Goal: Task Accomplishment & Management: Complete application form

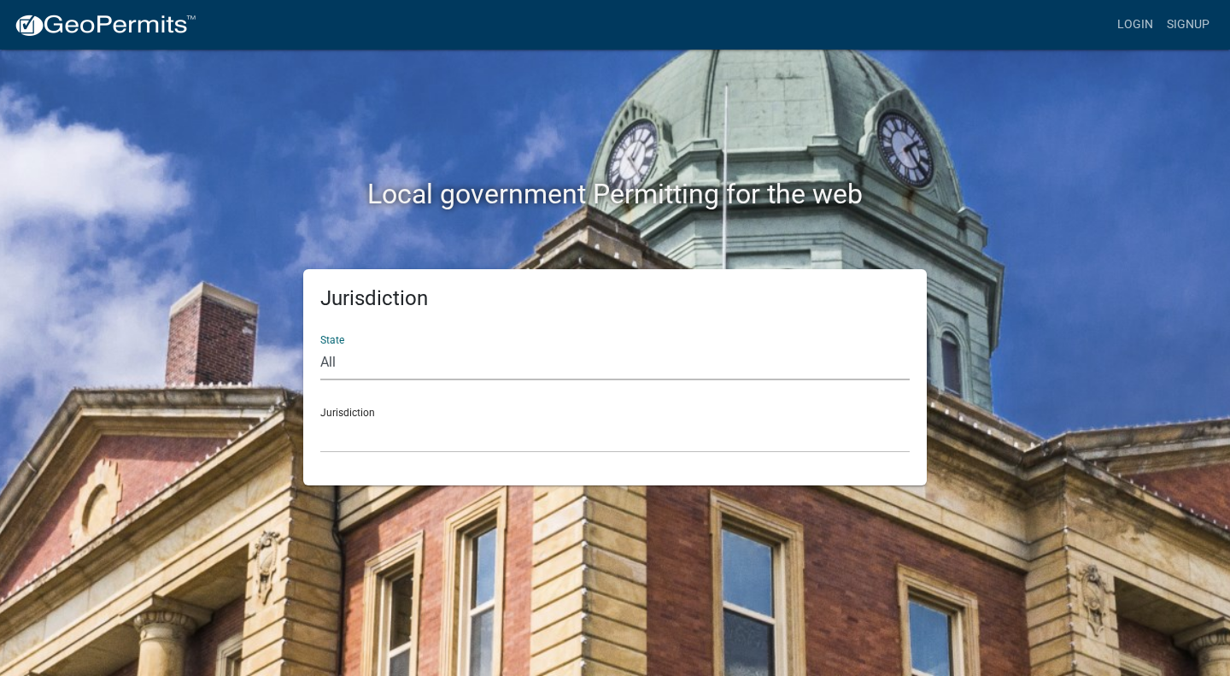
click at [395, 373] on select "All [US_STATE] [US_STATE] [US_STATE] [US_STATE] [US_STATE] [US_STATE] [US_STATE…" at bounding box center [614, 362] width 589 height 35
select select "[US_STATE]"
click at [320, 345] on select "All [US_STATE] [US_STATE] [US_STATE] [US_STATE] [US_STATE] [US_STATE] [US_STATE…" at bounding box center [614, 362] width 589 height 35
click at [395, 423] on select "City of [GEOGRAPHIC_DATA], [US_STATE] City of [GEOGRAPHIC_DATA], [US_STATE] Cit…" at bounding box center [614, 435] width 589 height 35
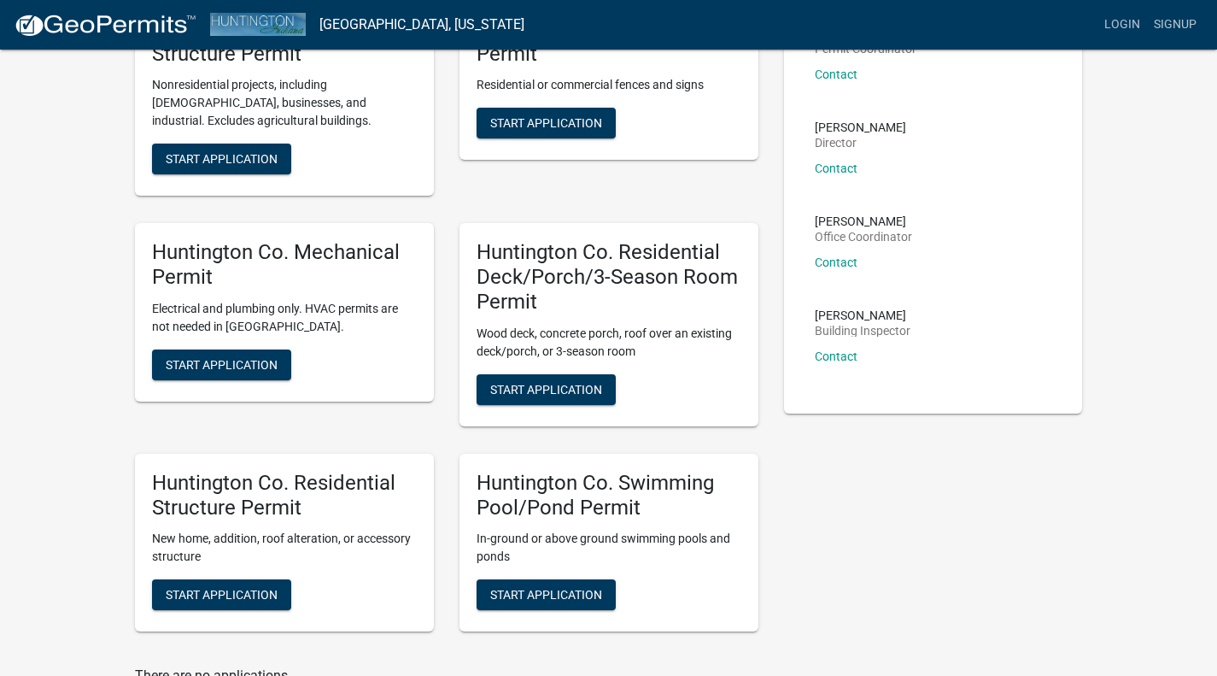
scroll to position [85, 0]
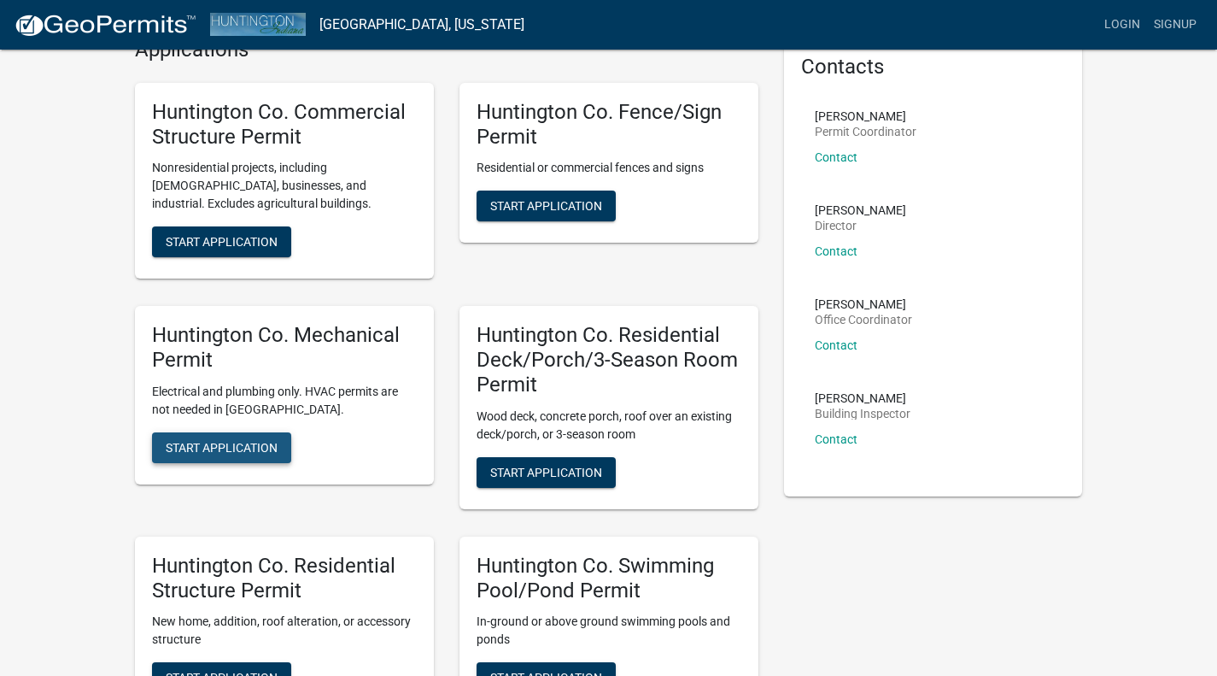
click at [222, 450] on span "Start Application" at bounding box center [222, 447] width 112 height 14
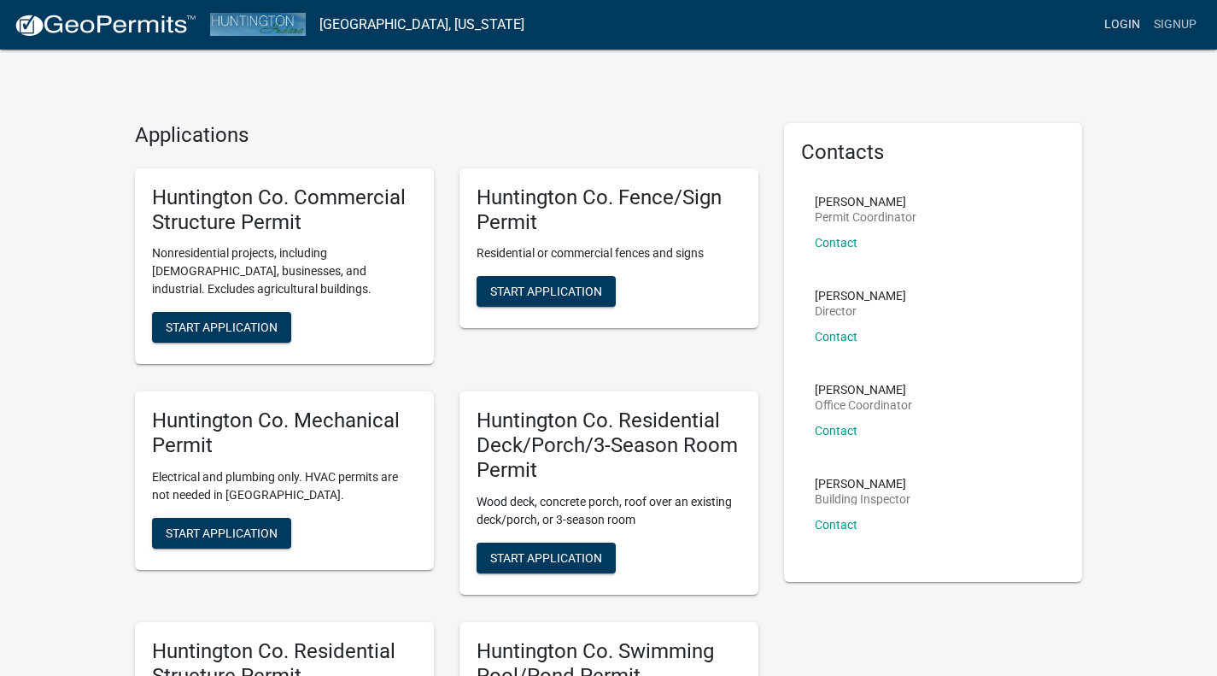
click at [1131, 14] on link "Login" at bounding box center [1123, 25] width 50 height 32
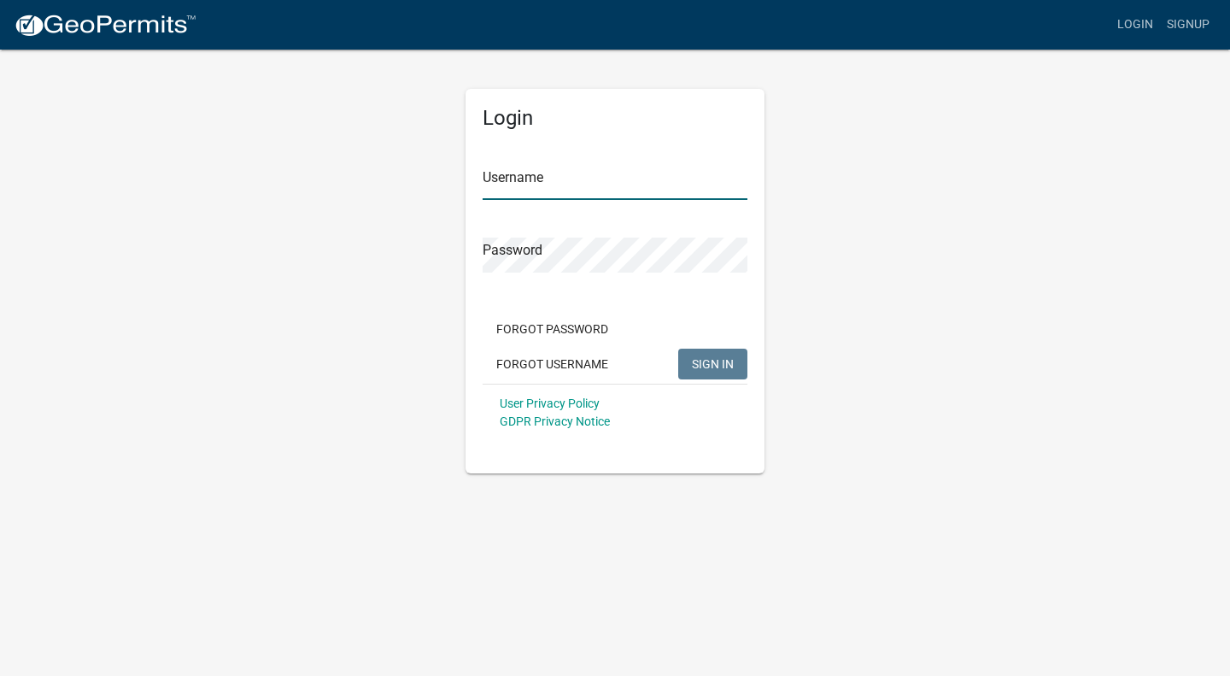
type input "soselectric"
click at [717, 364] on span "SIGN IN" at bounding box center [713, 363] width 42 height 14
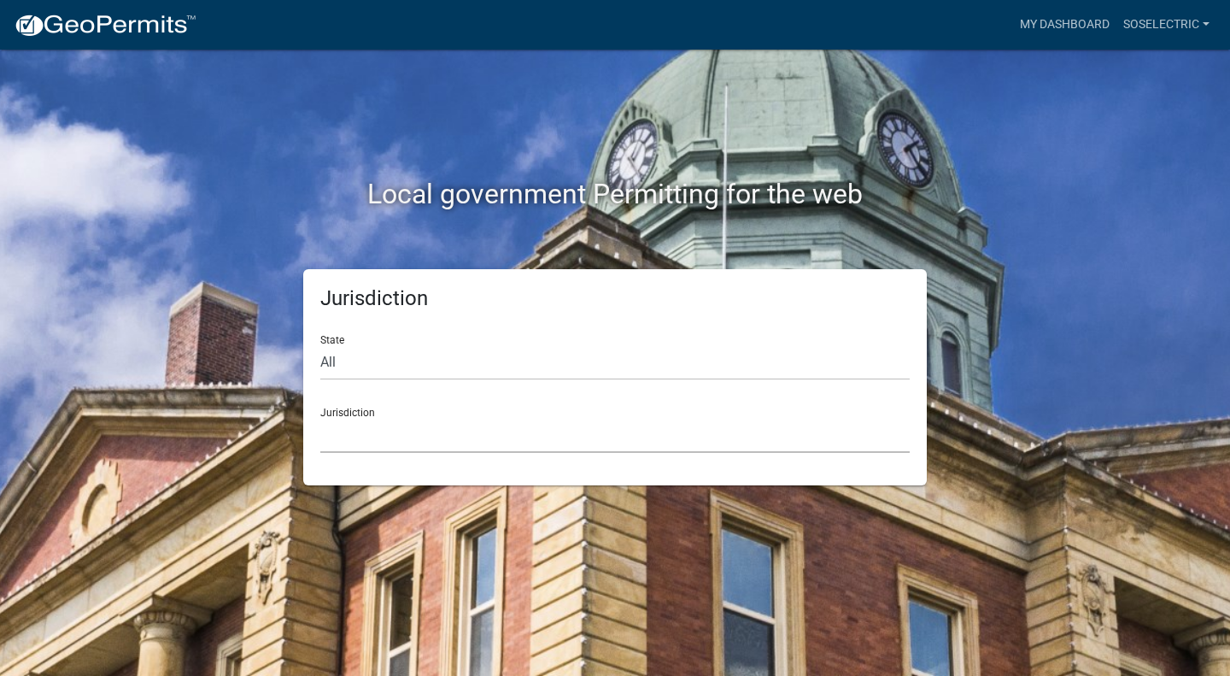
click at [394, 431] on select "[GEOGRAPHIC_DATA], [US_STATE] [GEOGRAPHIC_DATA], [US_STATE][PERSON_NAME][GEOGRA…" at bounding box center [614, 435] width 589 height 35
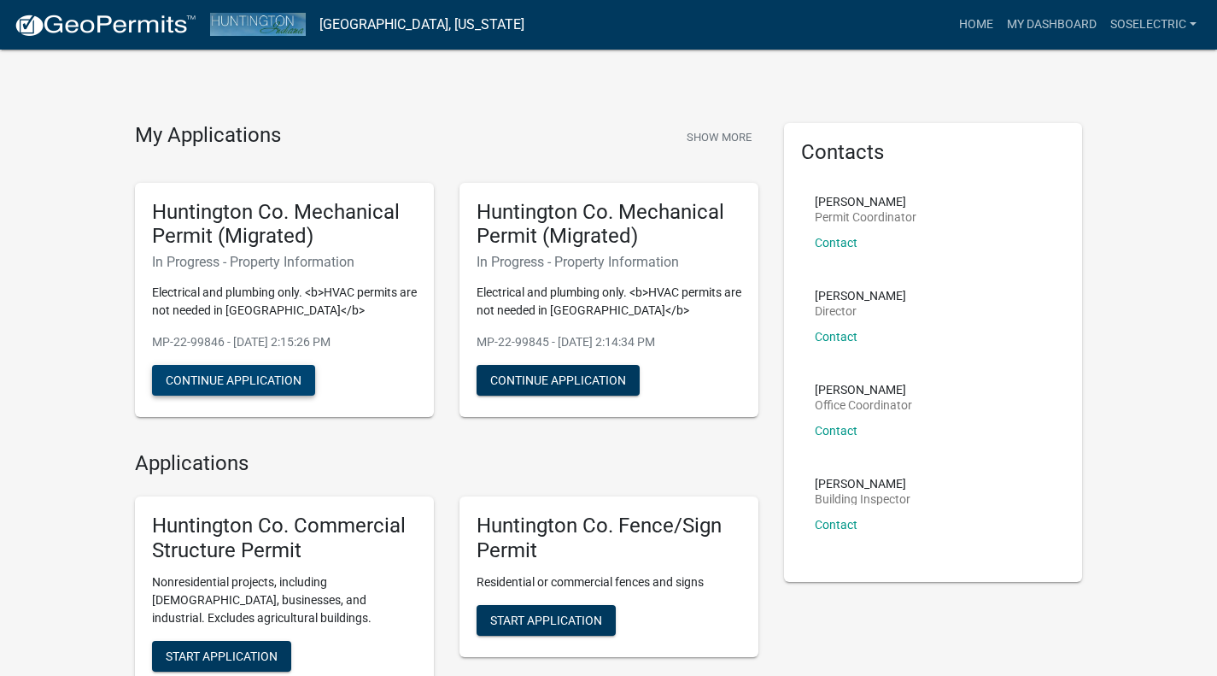
click at [255, 384] on button "Continue Application" at bounding box center [233, 380] width 163 height 31
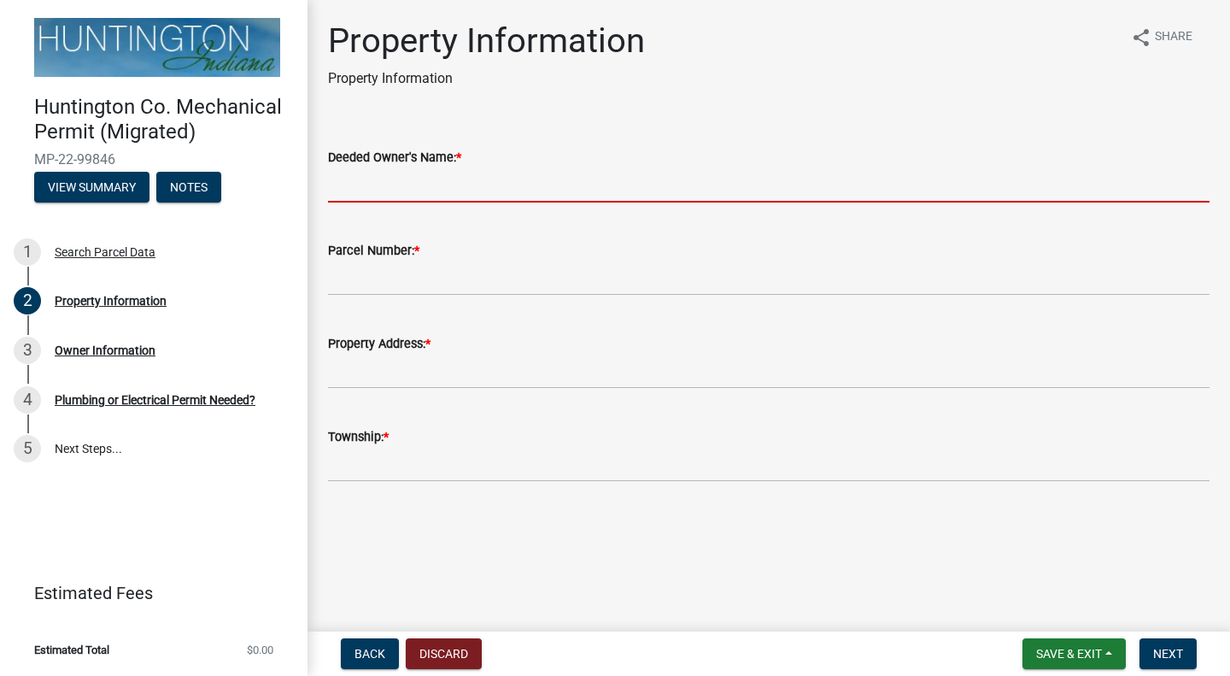
click at [458, 180] on input "Deeded Owner's Name: *" at bounding box center [769, 184] width 882 height 35
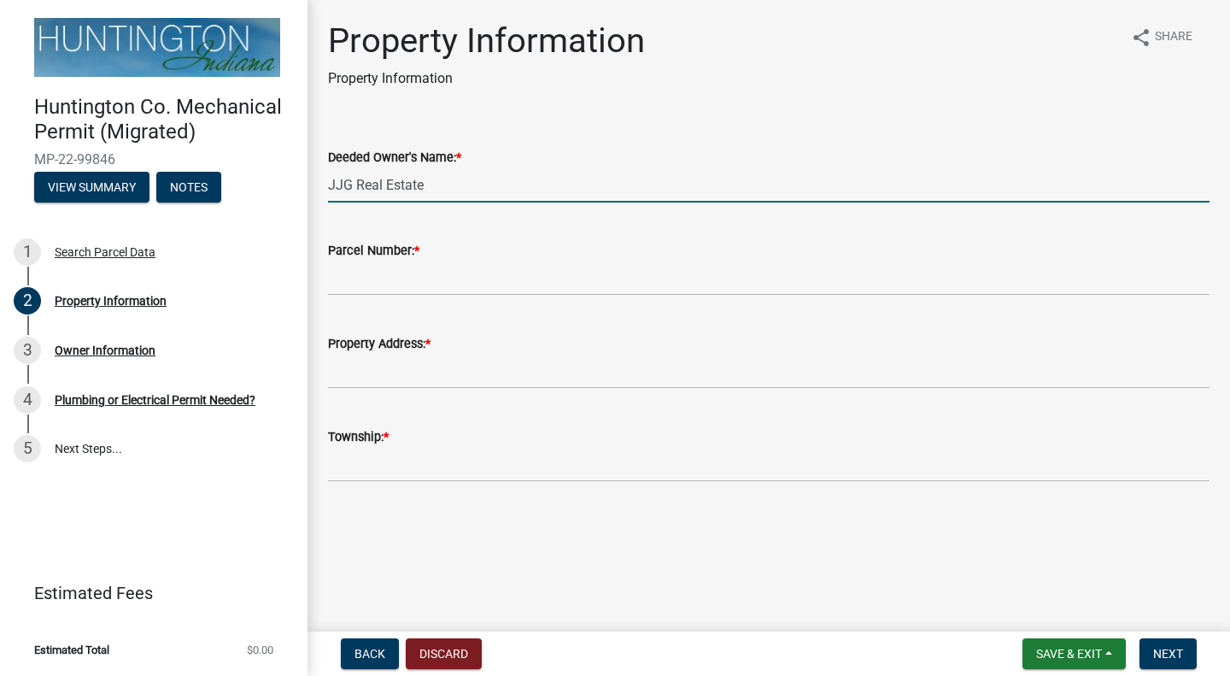
type input "JJG Real Estate"
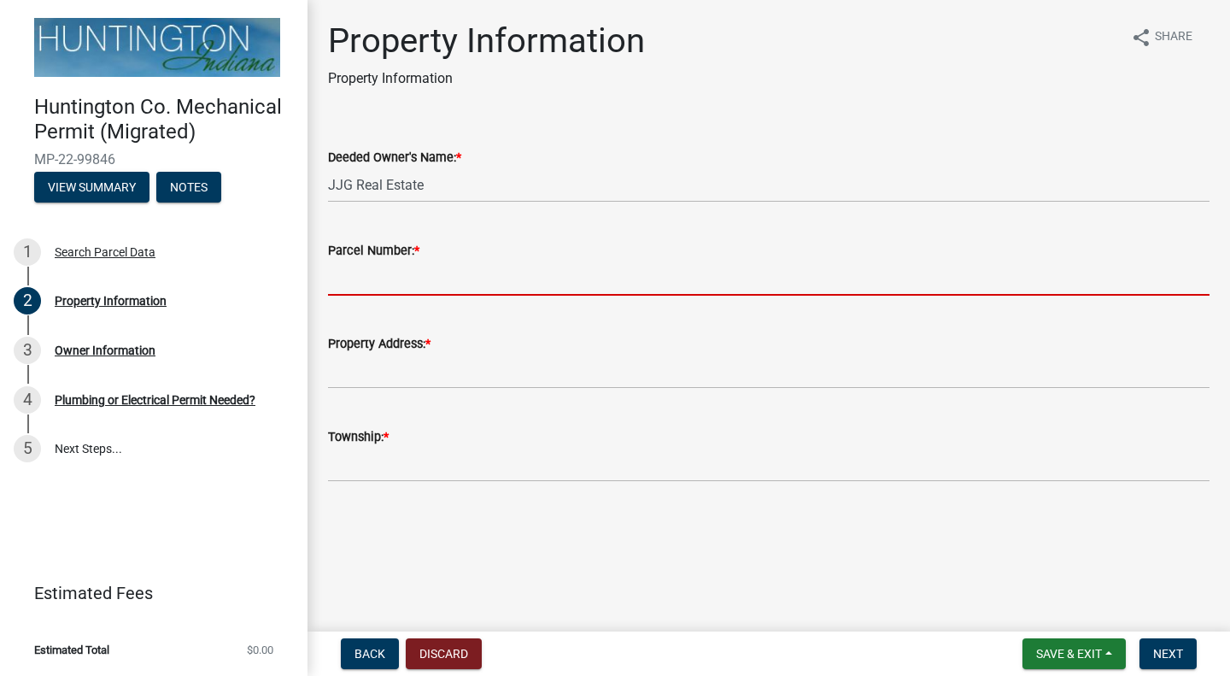
click at [431, 281] on input "Parcel Number: *" at bounding box center [769, 278] width 882 height 35
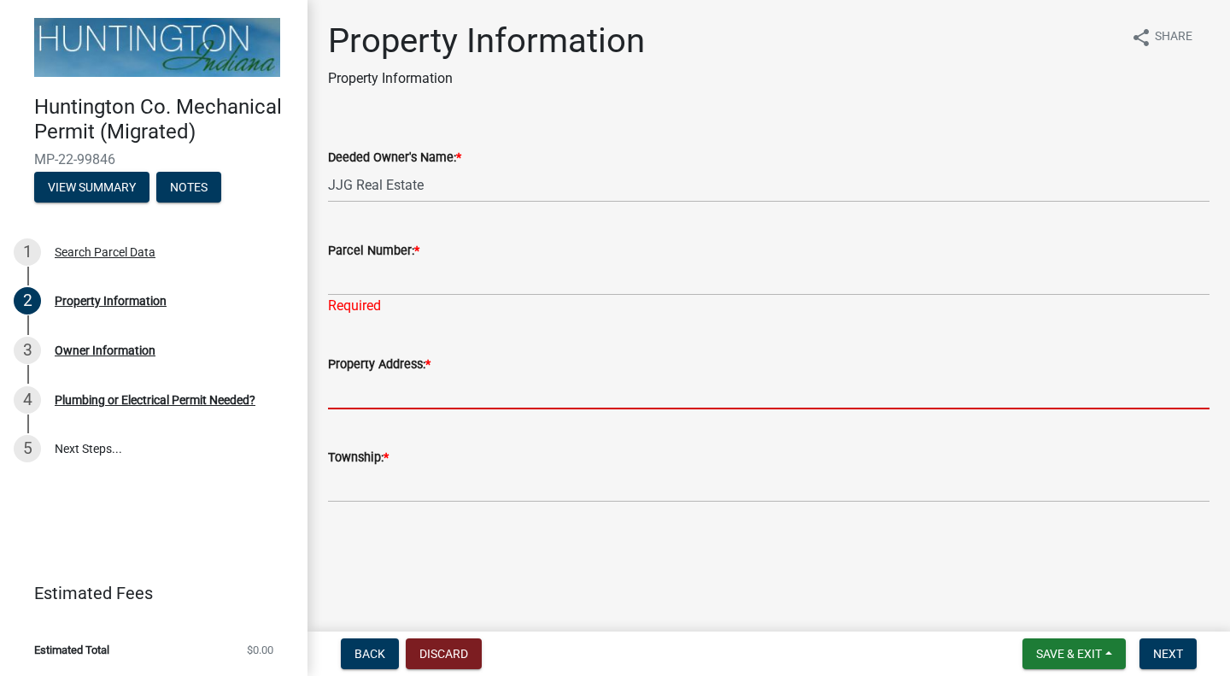
click at [448, 369] on form "Property Address: *" at bounding box center [769, 382] width 882 height 56
click at [413, 262] on input "Parcel Number: *" at bounding box center [769, 278] width 882 height 35
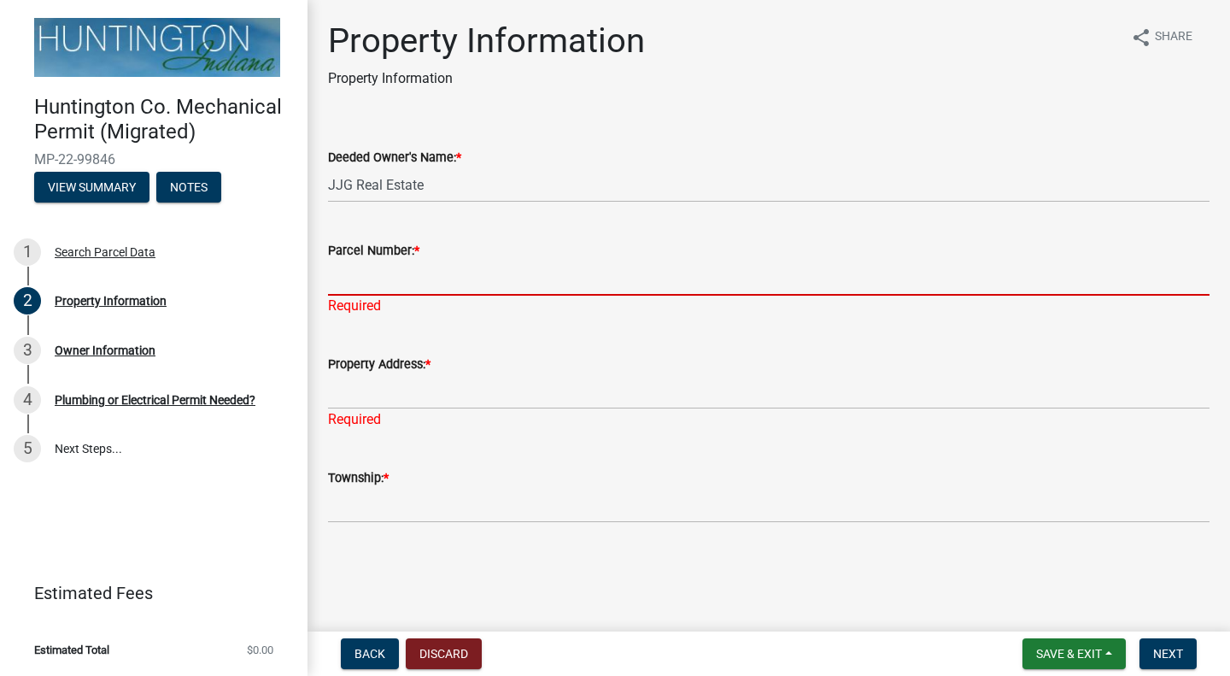
click at [429, 242] on div "Parcel Number: *" at bounding box center [769, 250] width 882 height 21
click at [407, 249] on label "Parcel Number: *" at bounding box center [373, 251] width 91 height 12
click at [407, 261] on input "Parcel Number: *" at bounding box center [769, 278] width 882 height 35
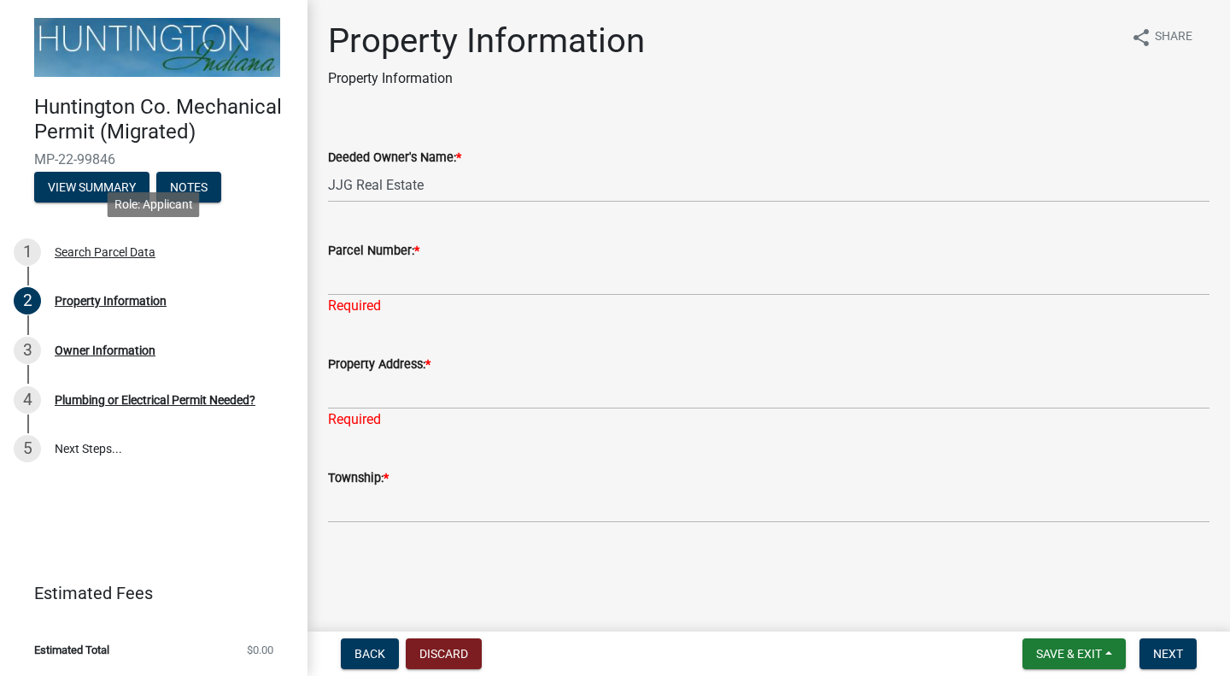
click at [114, 247] on div "Search Parcel Data" at bounding box center [105, 252] width 101 height 12
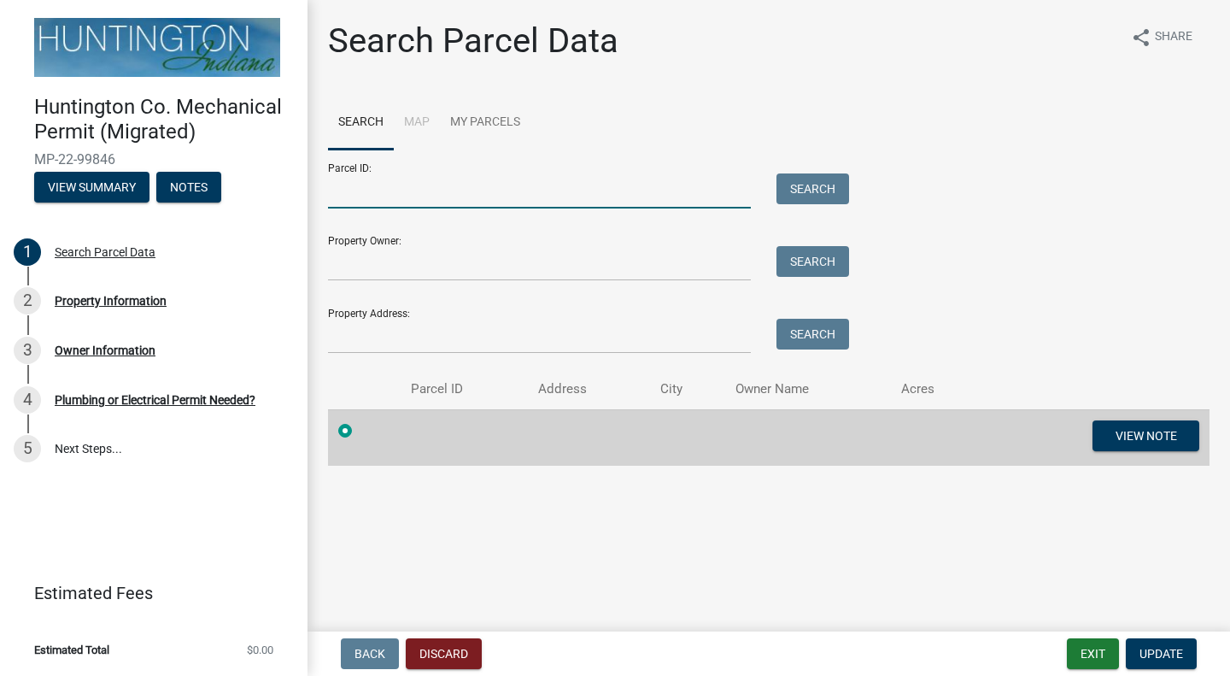
click at [412, 199] on input "Parcel ID:" at bounding box center [539, 190] width 423 height 35
click at [404, 270] on input "Property Owner:" at bounding box center [539, 263] width 423 height 35
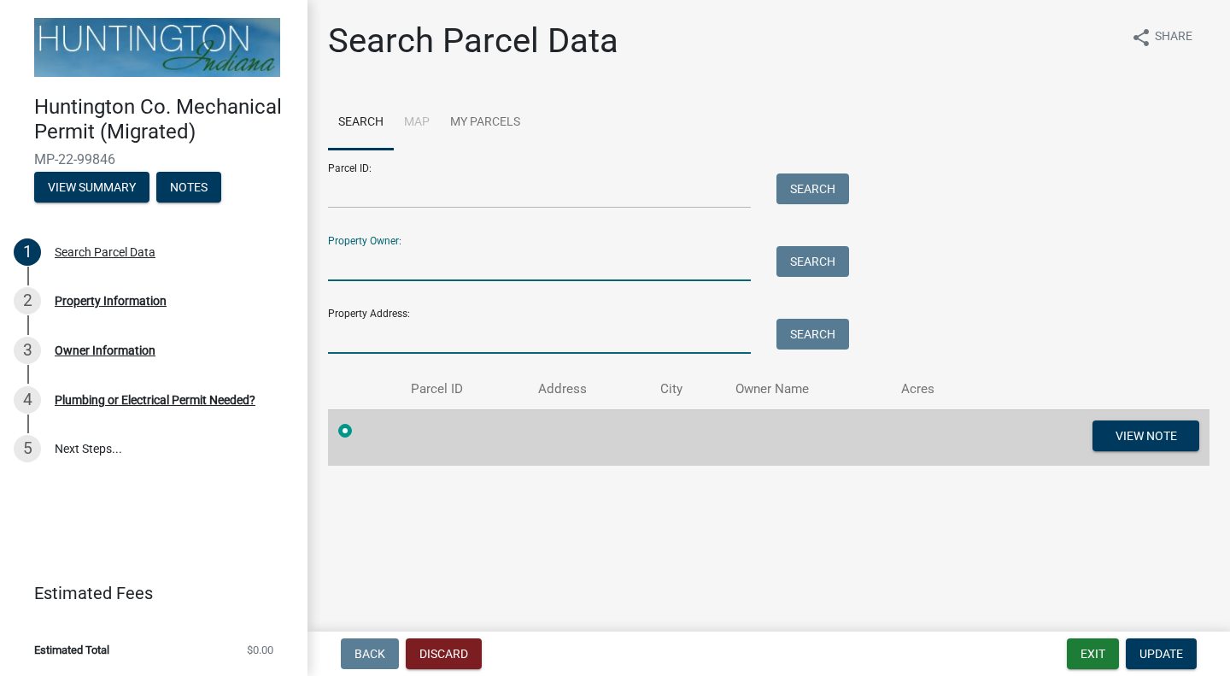
click at [391, 338] on input "Property Address:" at bounding box center [539, 336] width 423 height 35
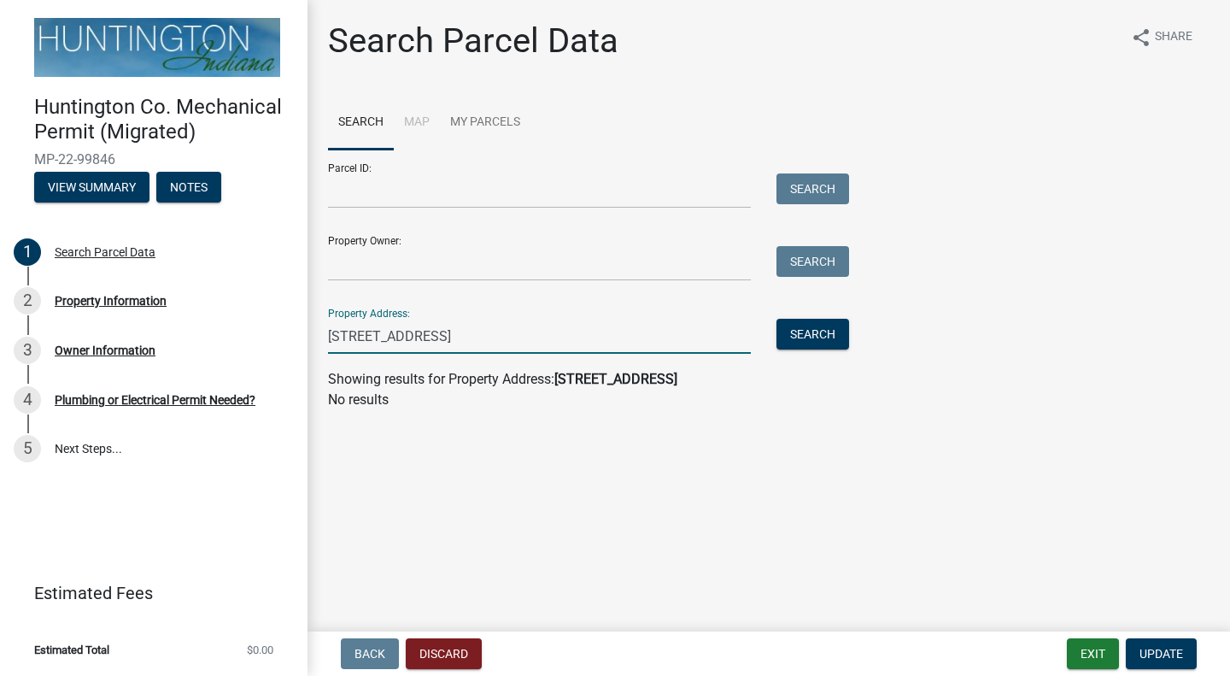
drag, startPoint x: 453, startPoint y: 334, endPoint x: 739, endPoint y: 331, distance: 286.2
click at [685, 330] on input "[STREET_ADDRESS]" at bounding box center [539, 336] width 423 height 35
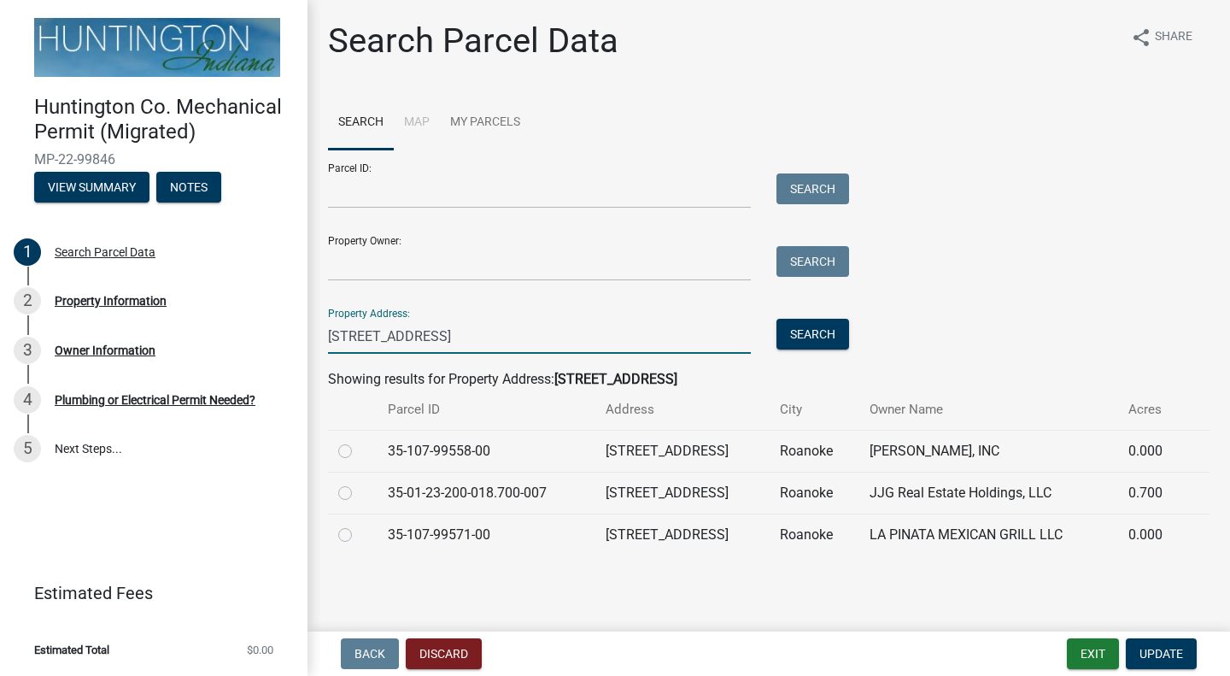
type input "[STREET_ADDRESS]"
click at [359, 483] on label at bounding box center [359, 483] width 0 height 0
click at [359, 489] on input "radio" at bounding box center [364, 488] width 11 height 11
radio input "true"
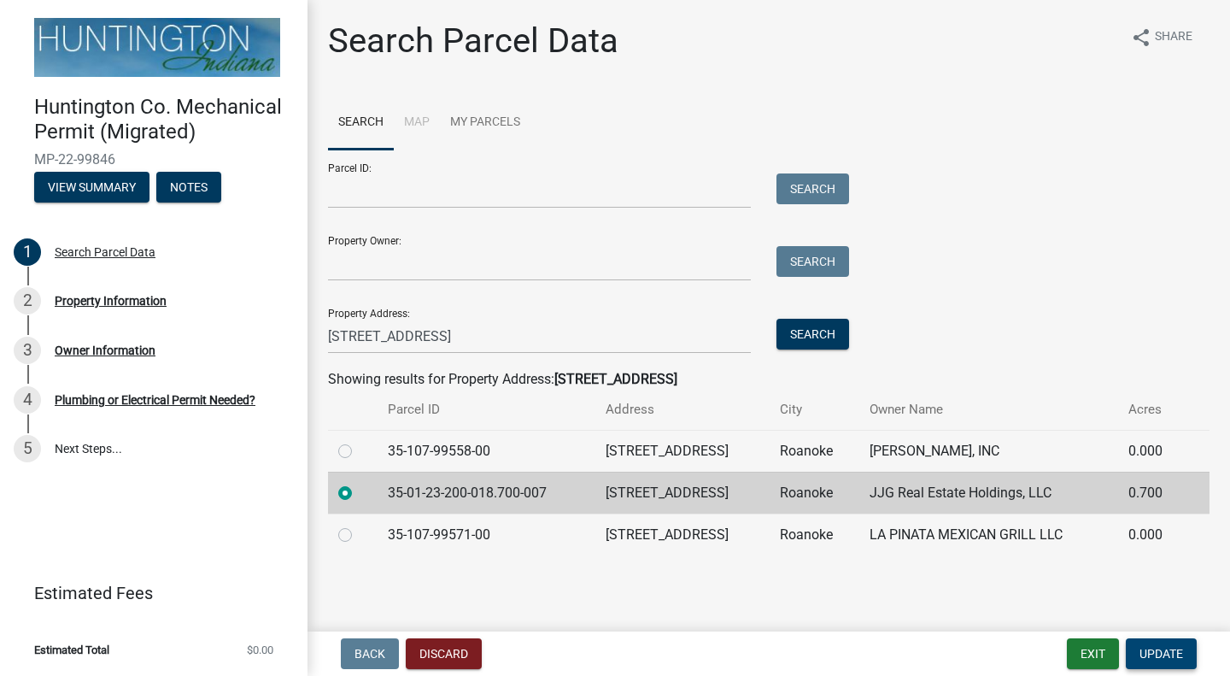
click at [1173, 651] on span "Update" at bounding box center [1162, 654] width 44 height 14
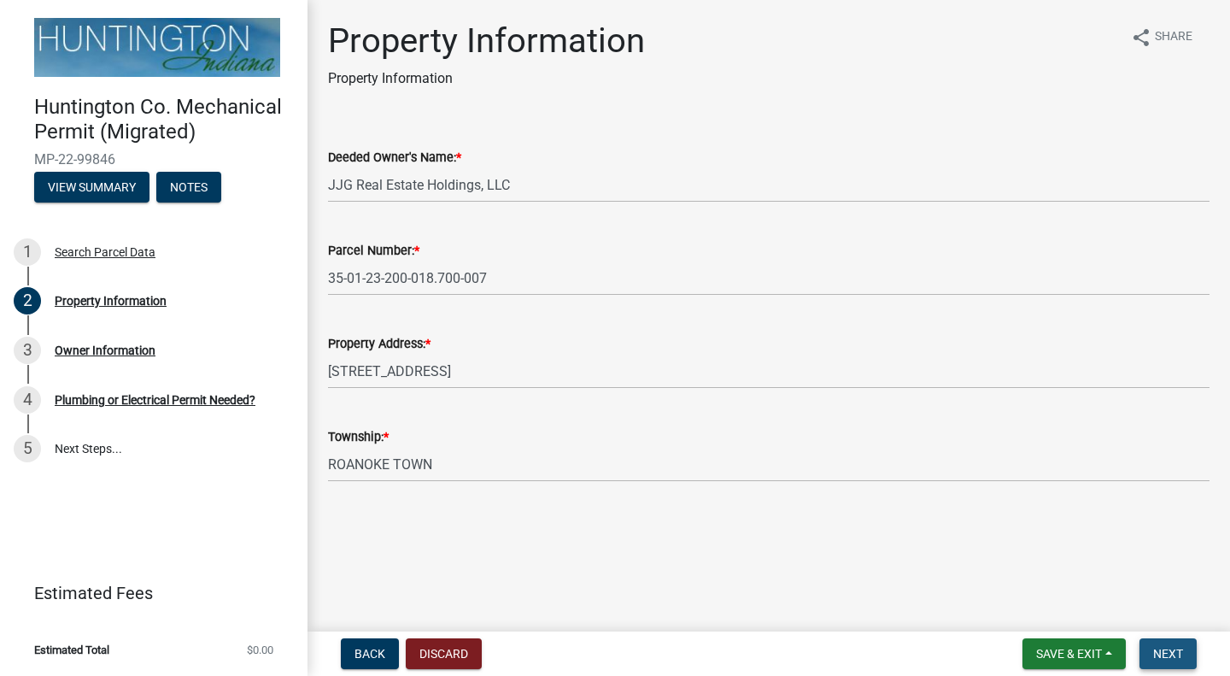
click at [1169, 650] on span "Next" at bounding box center [1168, 654] width 30 height 14
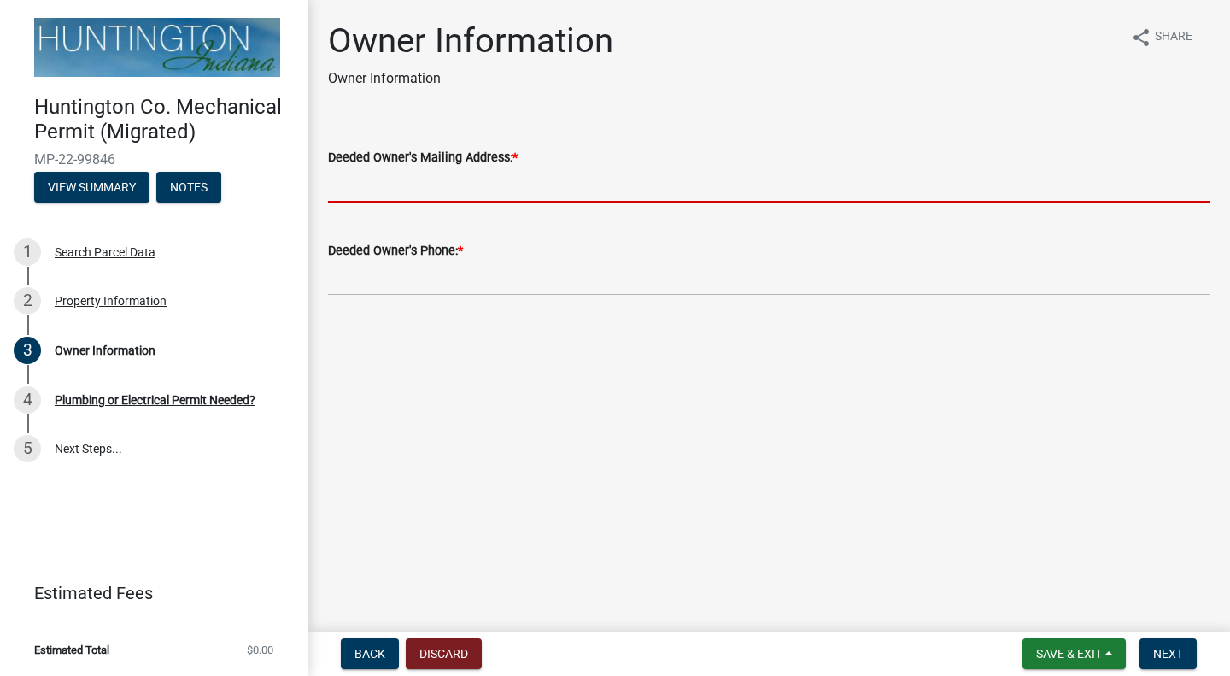
click at [448, 190] on input "Deeded Owner's Mailing Address: *" at bounding box center [769, 184] width 882 height 35
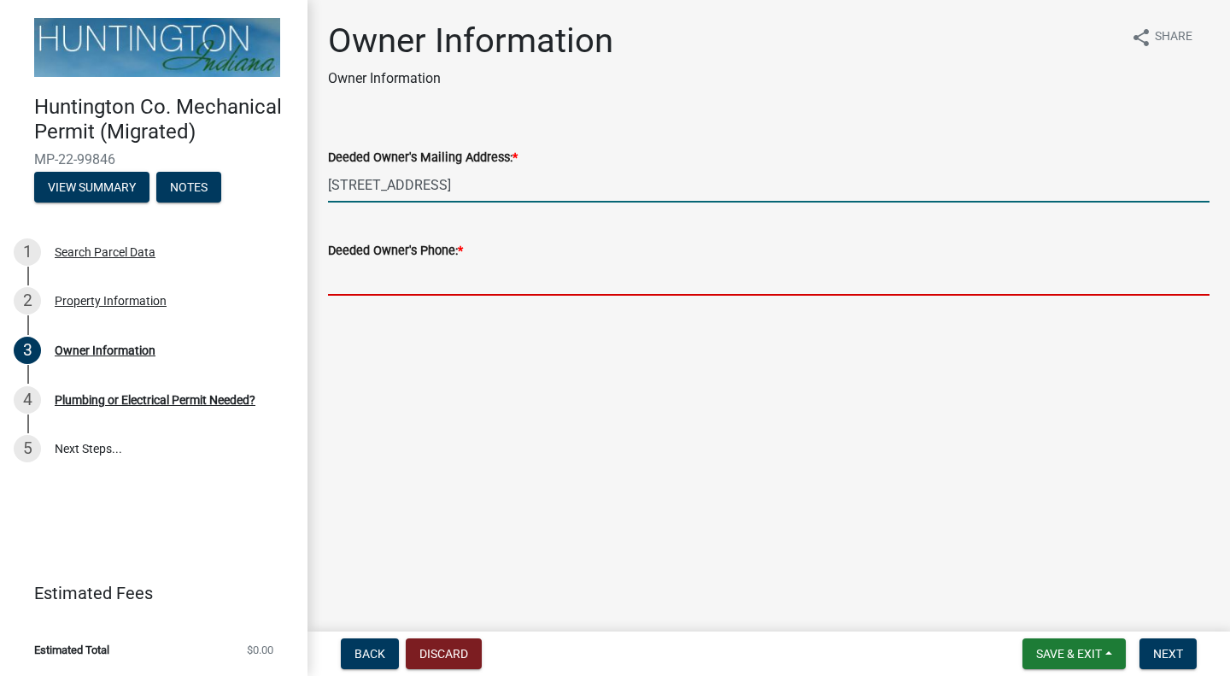
click at [448, 190] on input "[STREET_ADDRESS]" at bounding box center [769, 184] width 882 height 35
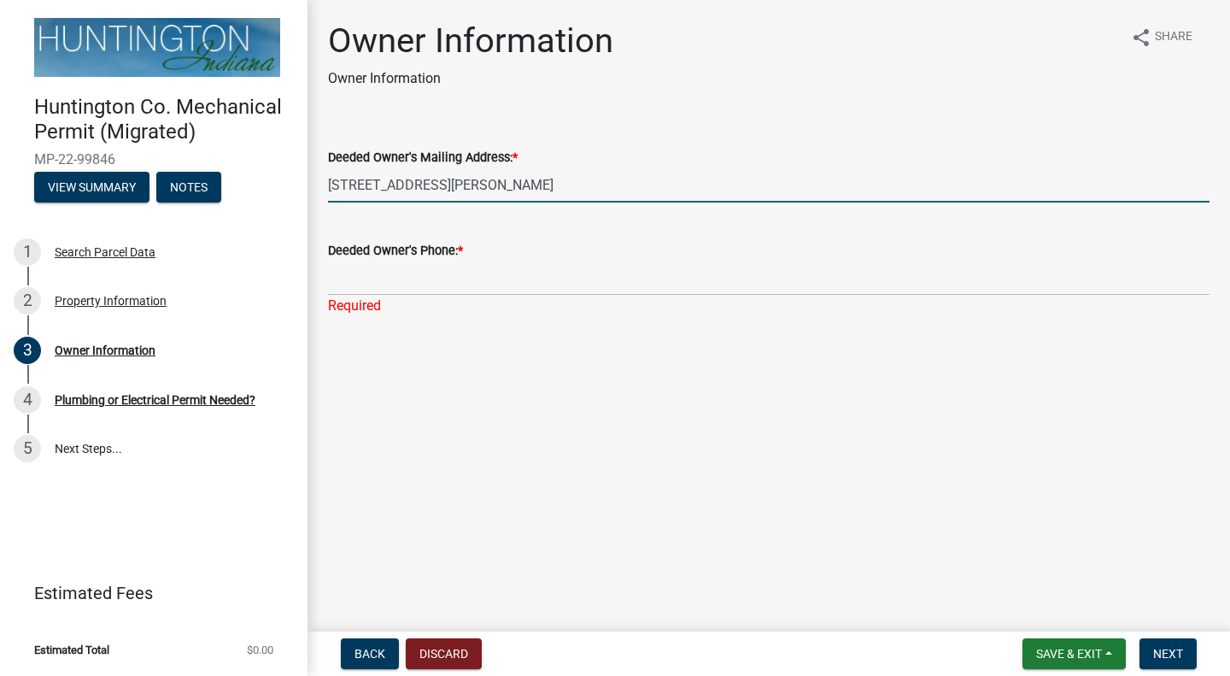
type input "[STREET_ADDRESS][PERSON_NAME]"
click at [371, 290] on input "Deeded Owner's Phone: *" at bounding box center [769, 278] width 882 height 35
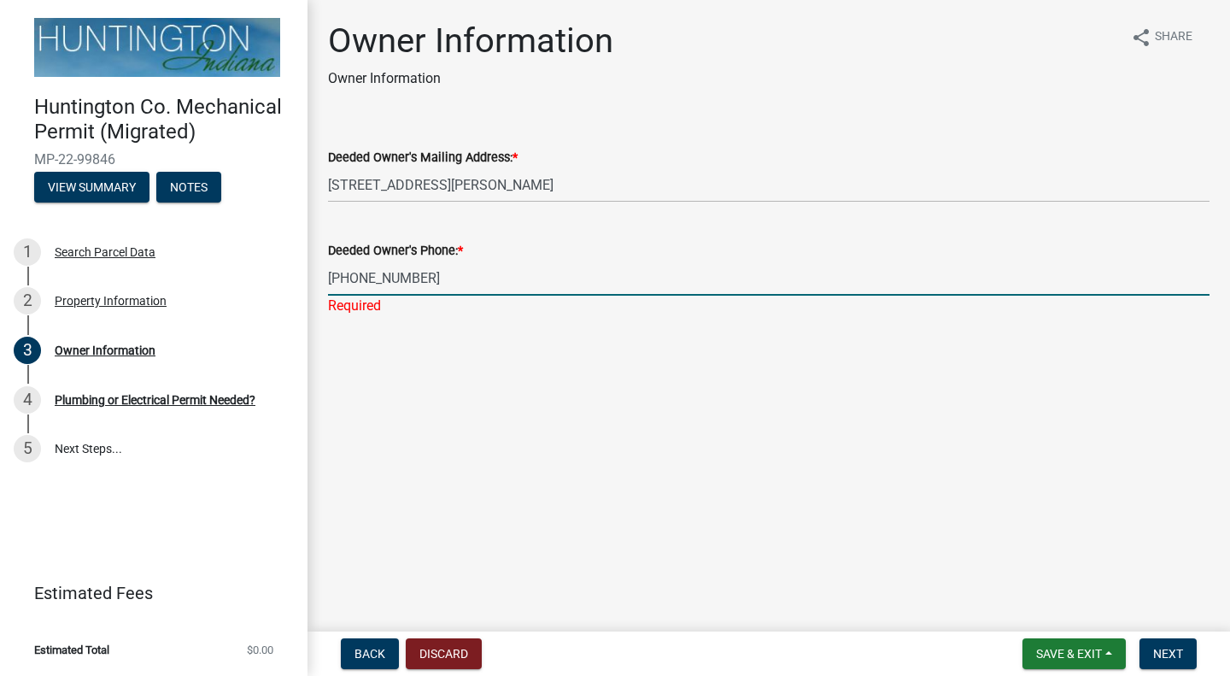
type input "[PHONE_NUMBER]"
click at [829, 409] on main "Owner Information Owner Information share Share Deeded Owner's Mailing Address:…" at bounding box center [769, 312] width 923 height 624
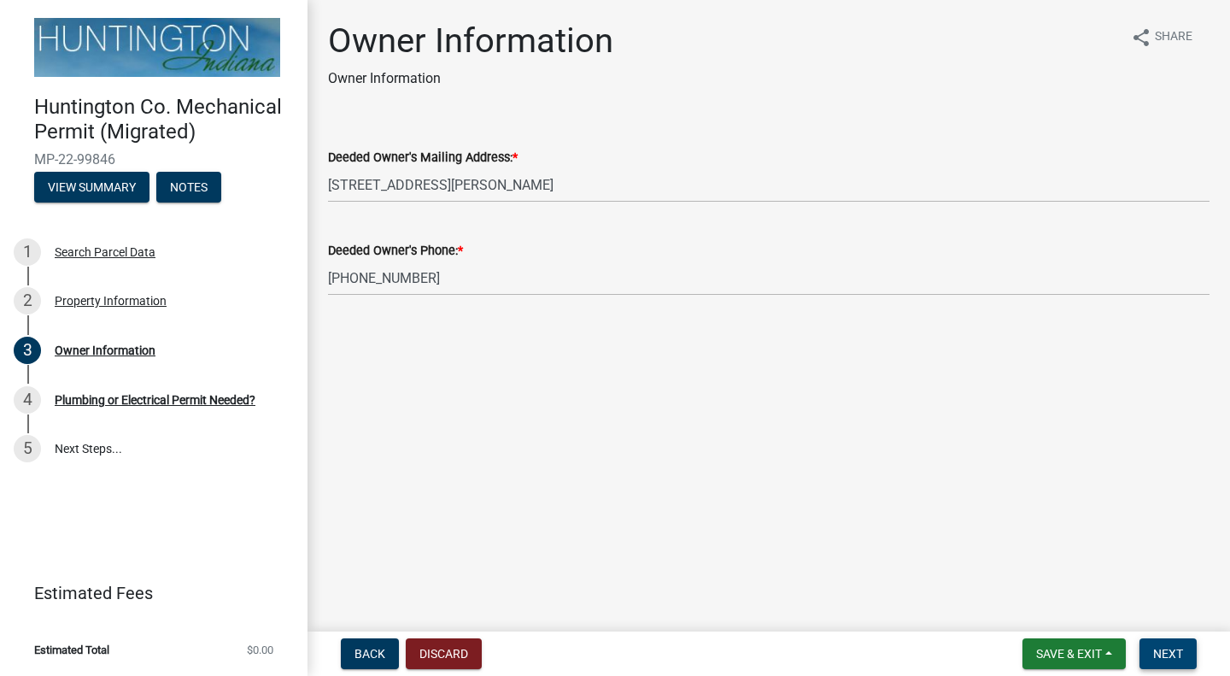
click at [1191, 648] on button "Next" at bounding box center [1168, 653] width 57 height 31
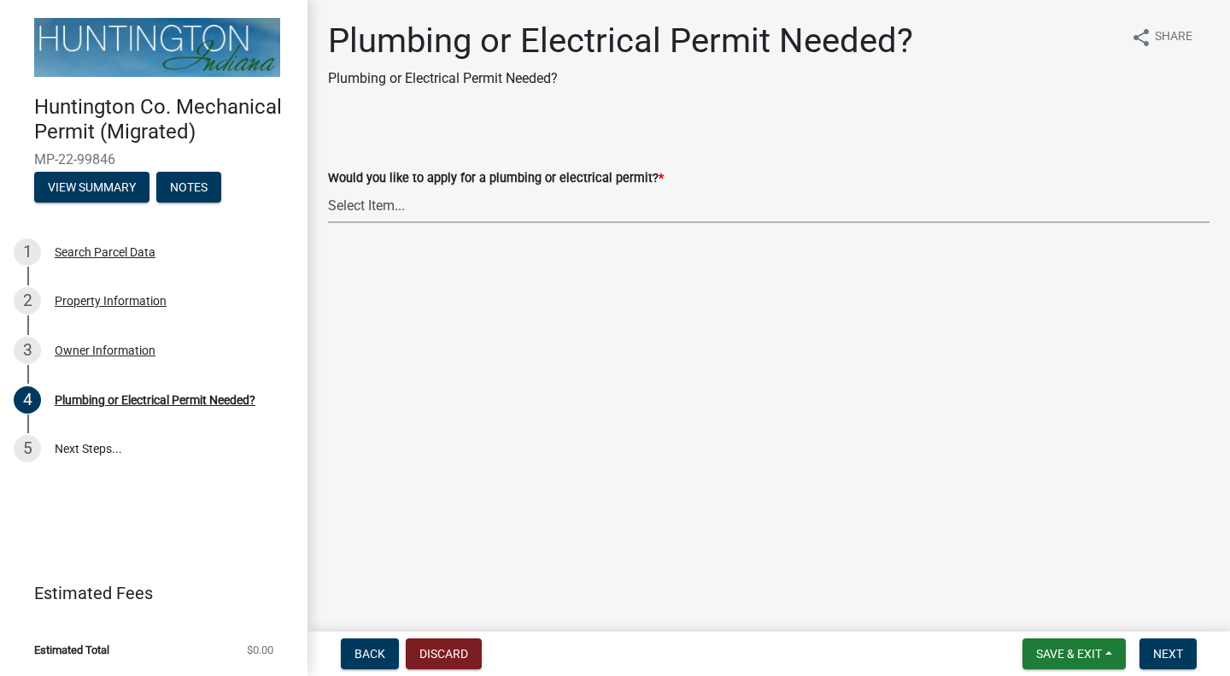
click at [392, 210] on select "Select Item... plumbing electrical" at bounding box center [769, 205] width 882 height 35
click at [328, 188] on select "Select Item... plumbing electrical" at bounding box center [769, 205] width 882 height 35
select select "e0f069da-a818-4d9e-9b18-556d2dce15c0"
click at [1165, 661] on button "Next" at bounding box center [1168, 653] width 57 height 31
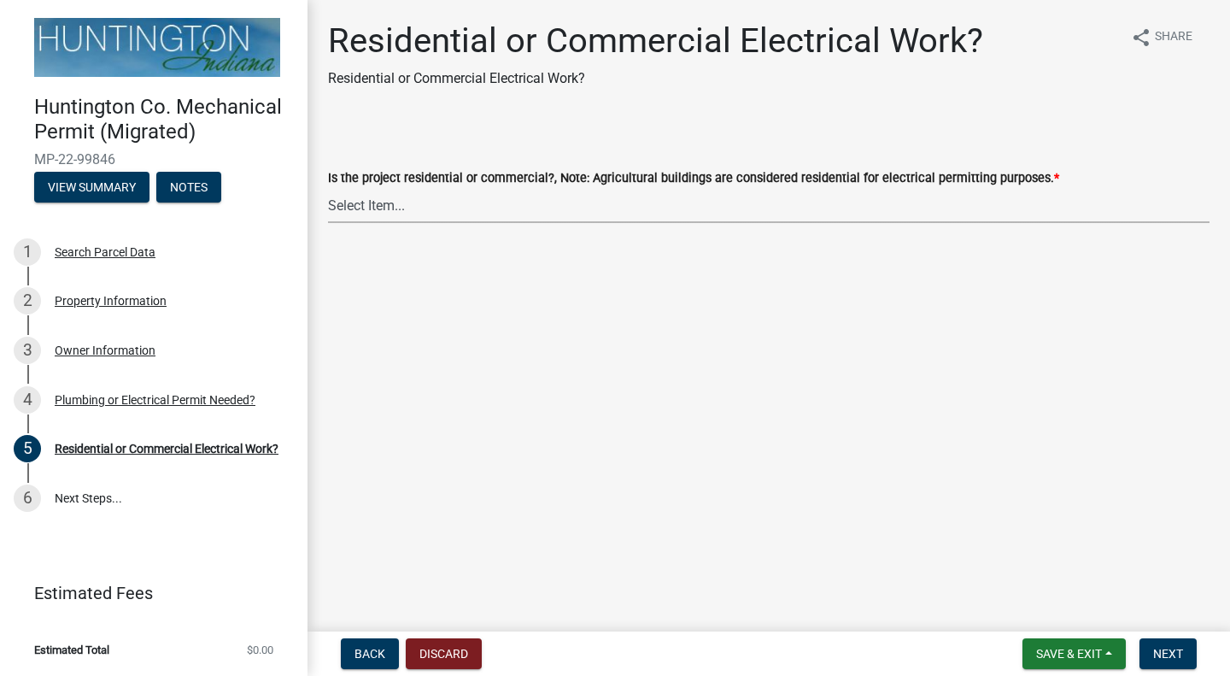
click at [354, 193] on select "Select Item... Residential Commercial" at bounding box center [769, 205] width 882 height 35
click at [328, 188] on select "Select Item... Residential Commercial" at bounding box center [769, 205] width 882 height 35
select select "1ab30f01-9472-4082-8e8e-5e1a7775c3ed"
click at [1151, 644] on button "Next" at bounding box center [1168, 653] width 57 height 31
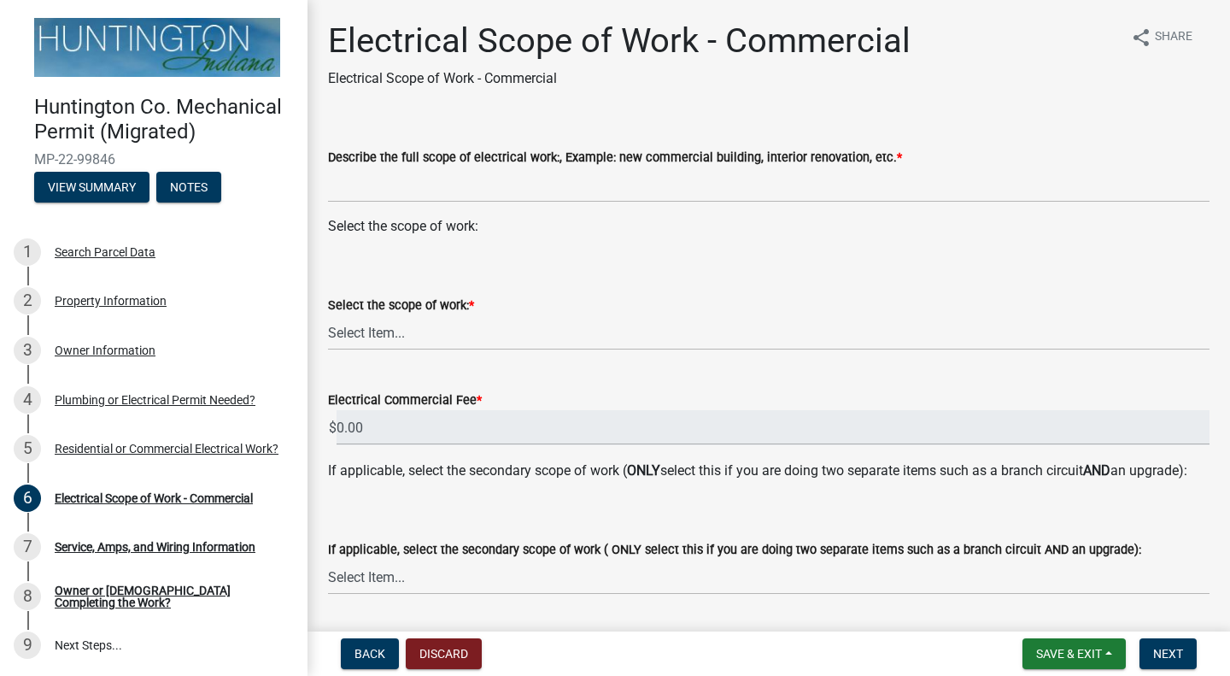
click at [426, 210] on wm-data-entity-input "Describe the full scope of electrical work:, Example: new commercial building, …" at bounding box center [769, 169] width 882 height 93
click at [444, 233] on div "Select the scope of work:" at bounding box center [769, 226] width 882 height 21
click at [444, 319] on select "Select Item... New Commercial Structure Commercial Addition/Renovation New Serv…" at bounding box center [769, 332] width 882 height 35
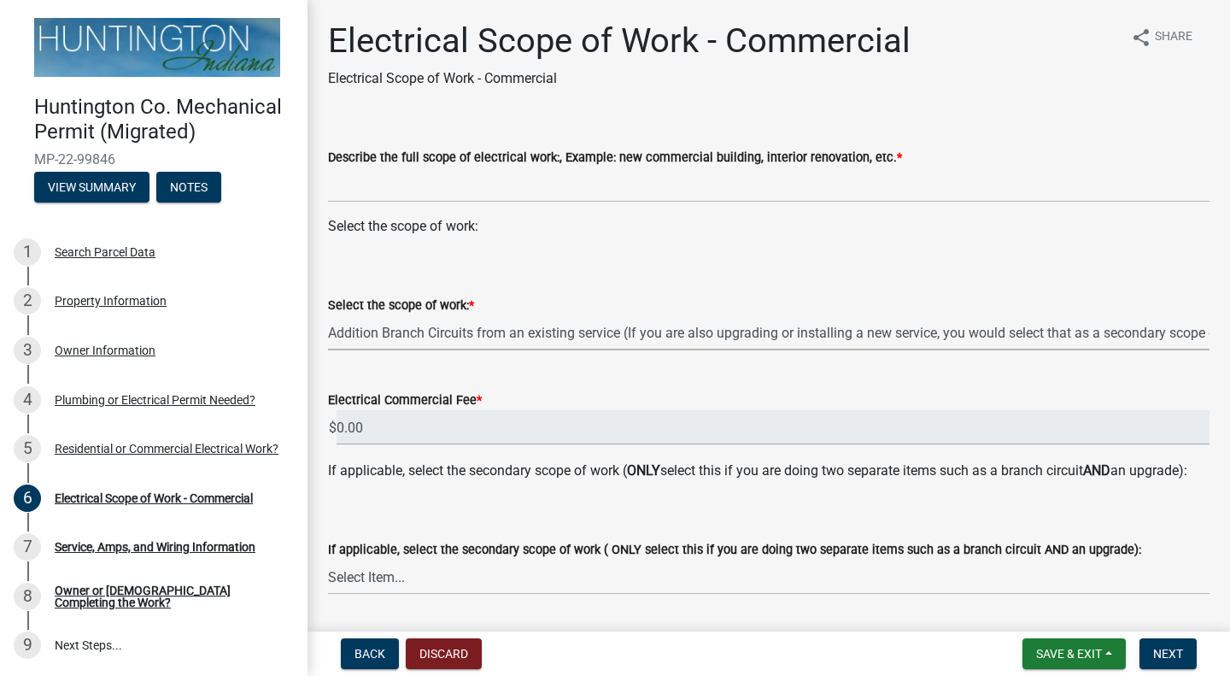
click at [328, 315] on select "Select Item... New Commercial Structure Commercial Addition/Renovation New Serv…" at bounding box center [769, 332] width 882 height 35
click at [515, 327] on select "Select Item... New Commercial Structure Commercial Addition/Renovation New Serv…" at bounding box center [769, 332] width 882 height 35
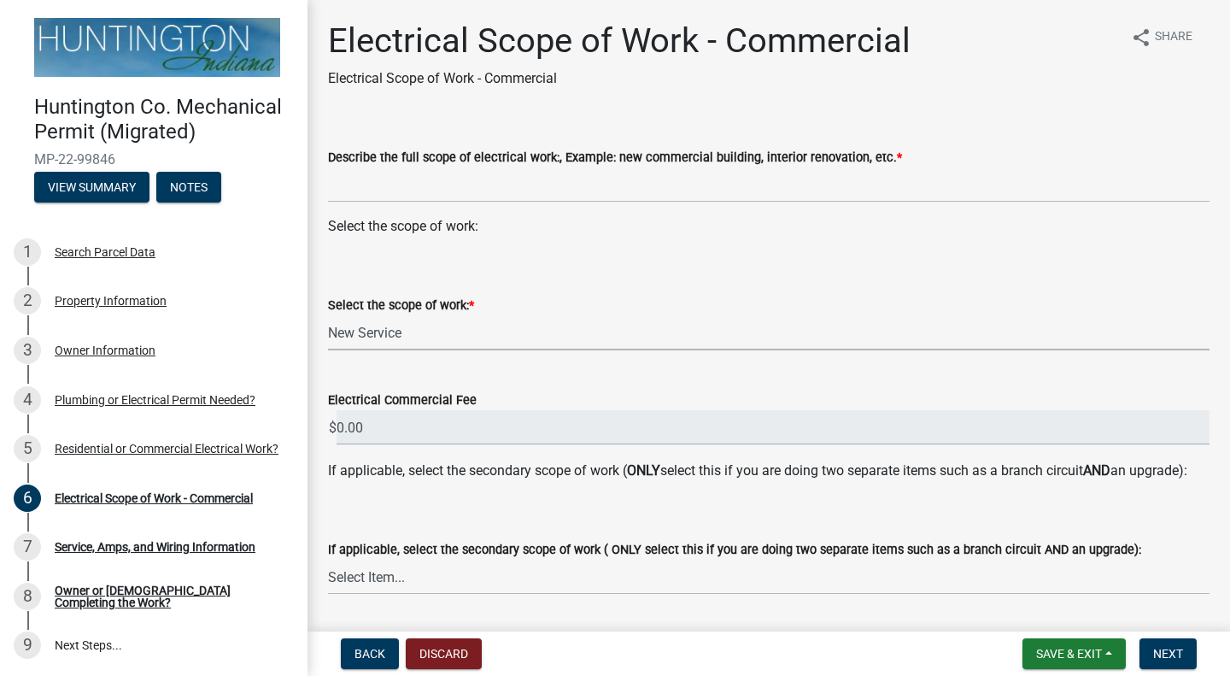
click at [328, 315] on select "Select Item... New Commercial Structure Commercial Addition/Renovation New Serv…" at bounding box center [769, 332] width 882 height 35
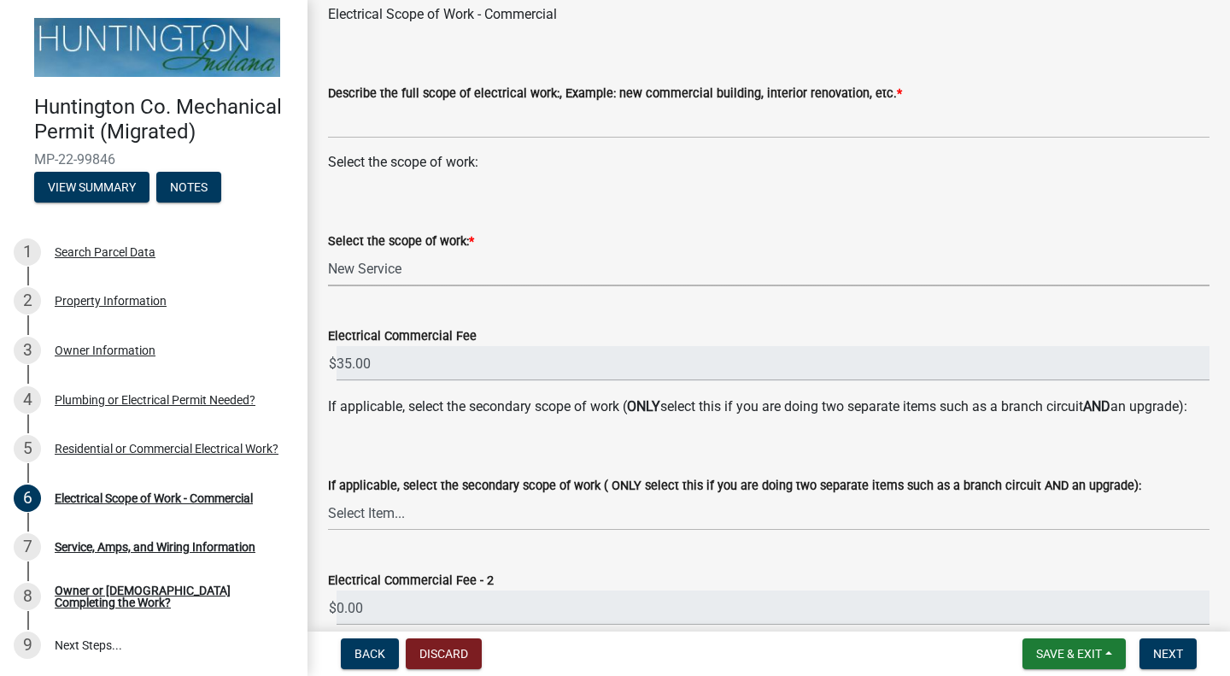
scroll to position [85, 0]
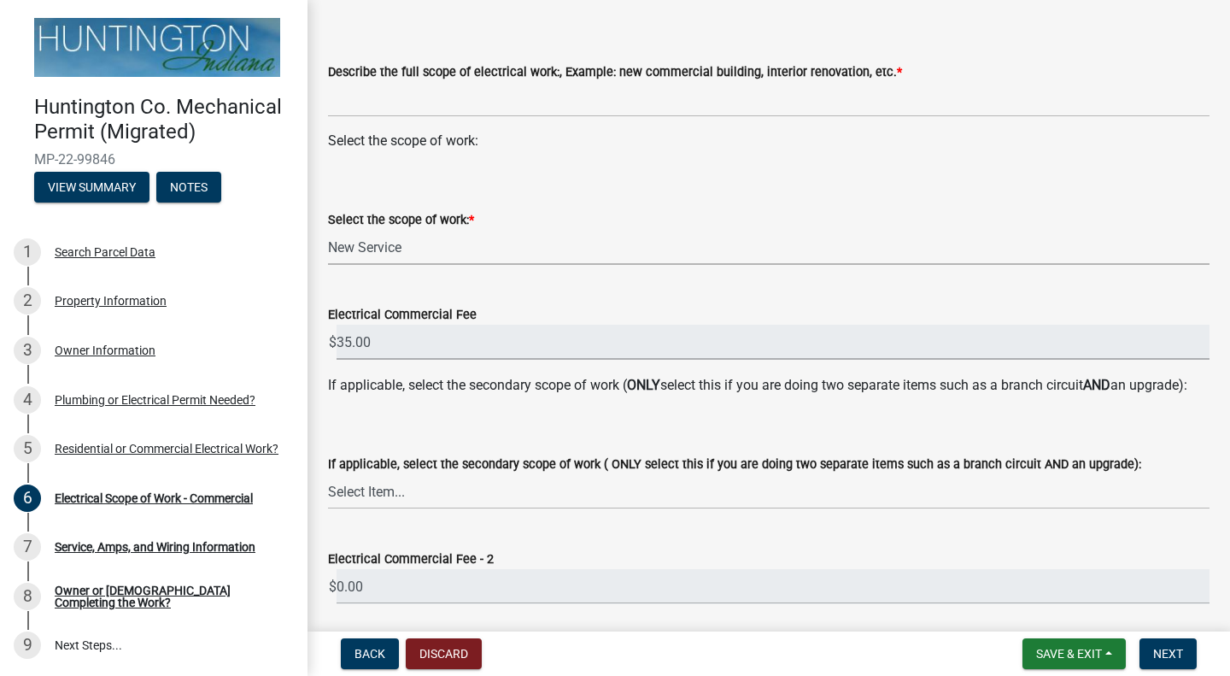
click at [440, 348] on input "35.00" at bounding box center [773, 342] width 873 height 35
click at [405, 257] on select "Select Item... New Commercial Structure Commercial Addition/Renovation New Serv…" at bounding box center [769, 247] width 882 height 35
click at [328, 230] on select "Select Item... New Commercial Structure Commercial Addition/Renovation New Serv…" at bounding box center [769, 247] width 882 height 35
select select "0988a7c3-4478-4c36-a4a8-7038c32e1d13"
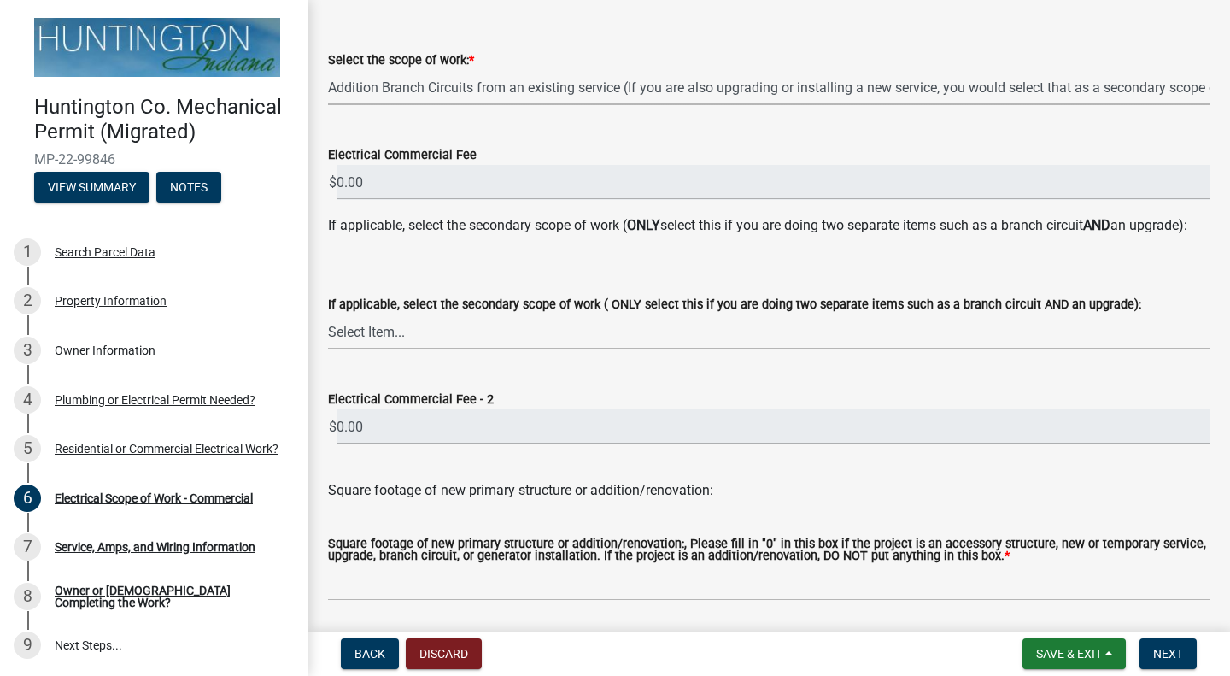
scroll to position [256, 0]
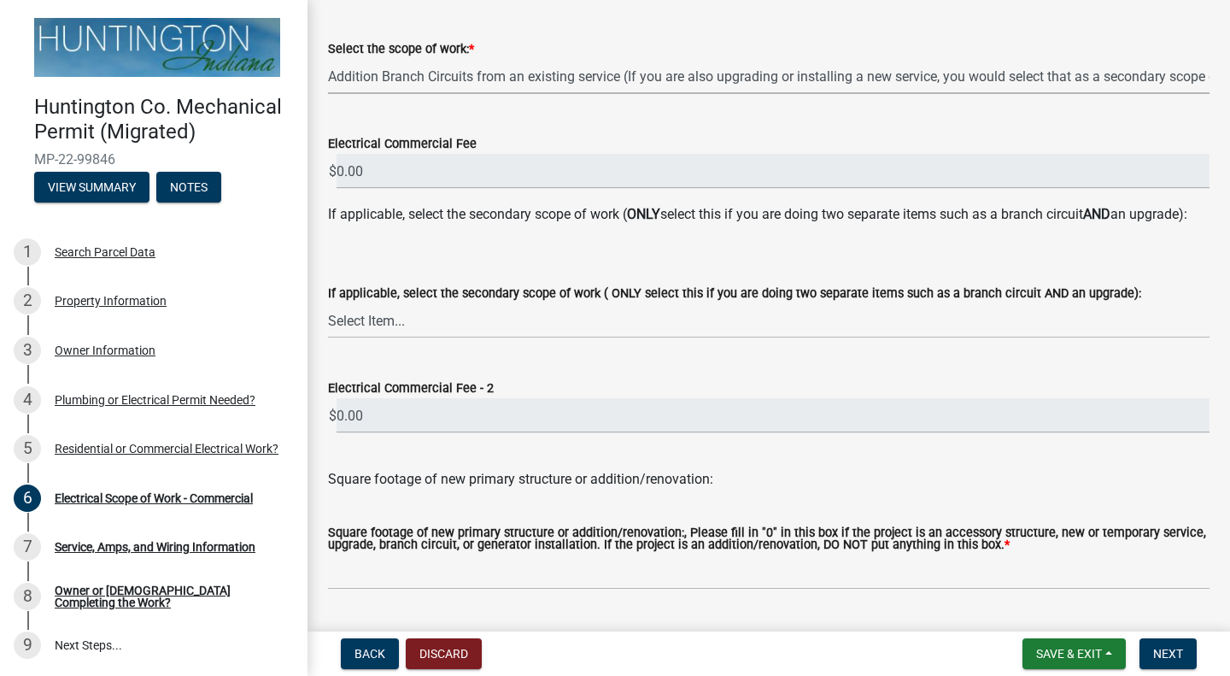
click at [378, 300] on label "If applicable, select the secondary scope of work ( ONLY select this if you are…" at bounding box center [734, 294] width 813 height 12
click at [378, 313] on select "Select Item... New Commercial Structure Commercial Addition/Renovation New Serv…" at bounding box center [769, 320] width 882 height 35
click at [392, 338] on select "Select Item... New Commercial Structure Commercial Addition/Renovation New Serv…" at bounding box center [769, 320] width 882 height 35
click at [328, 324] on select "Select Item... New Commercial Structure Commercial Addition/Renovation New Serv…" at bounding box center [769, 320] width 882 height 35
select select "d326b3a2-a775-4c84-8d27-96f1ba80c93f"
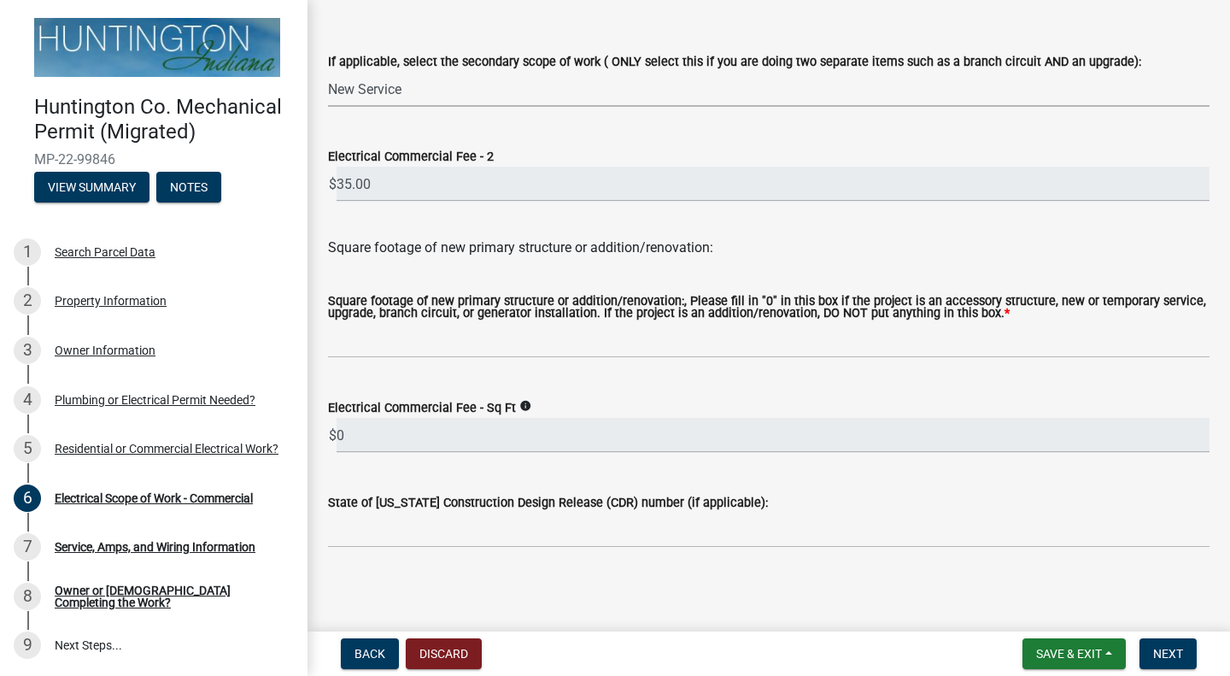
scroll to position [513, 0]
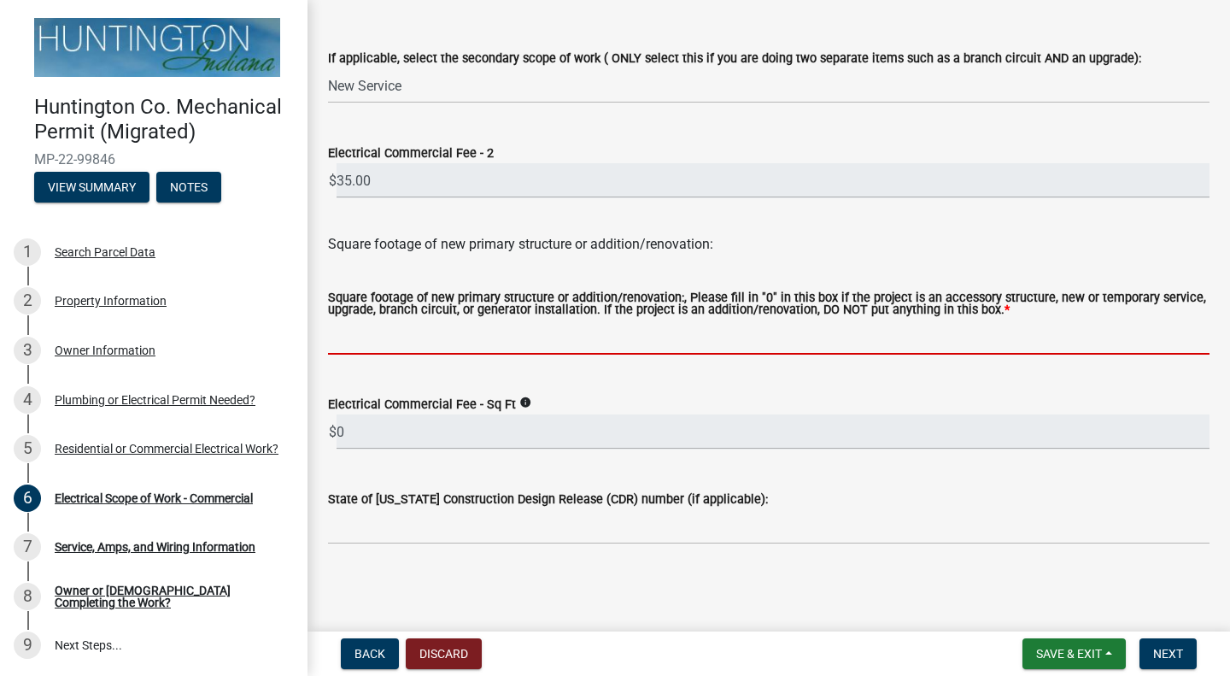
click at [370, 337] on input "text" at bounding box center [769, 336] width 882 height 35
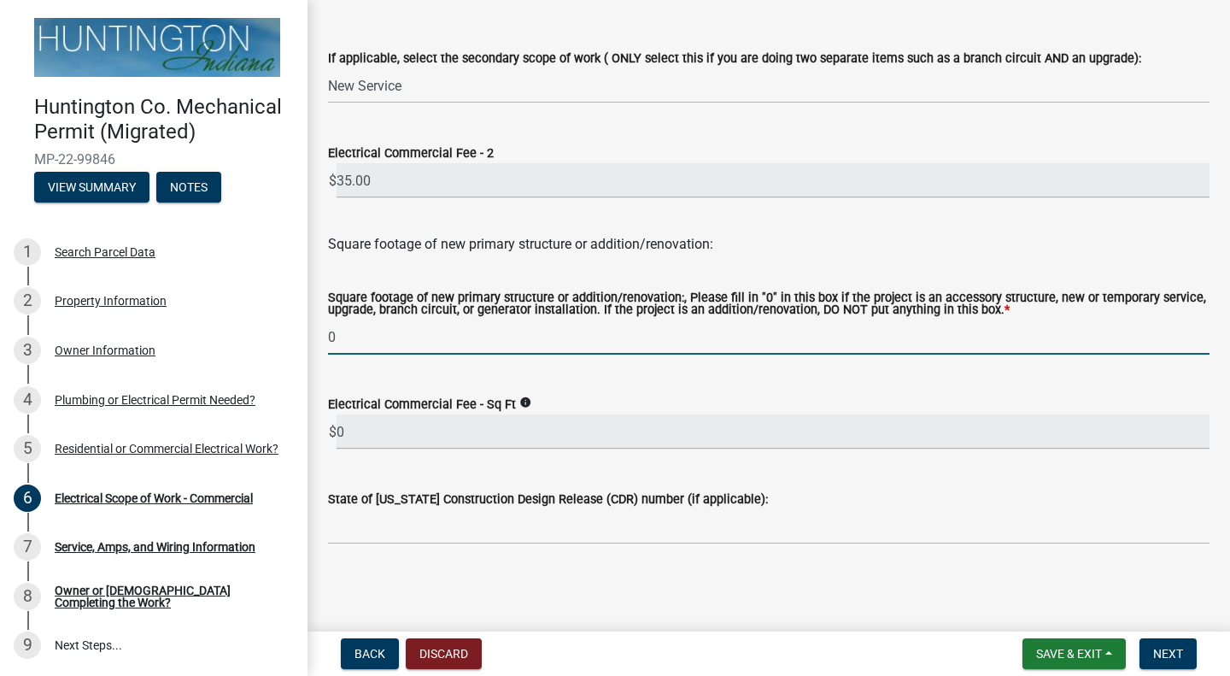
type input "0"
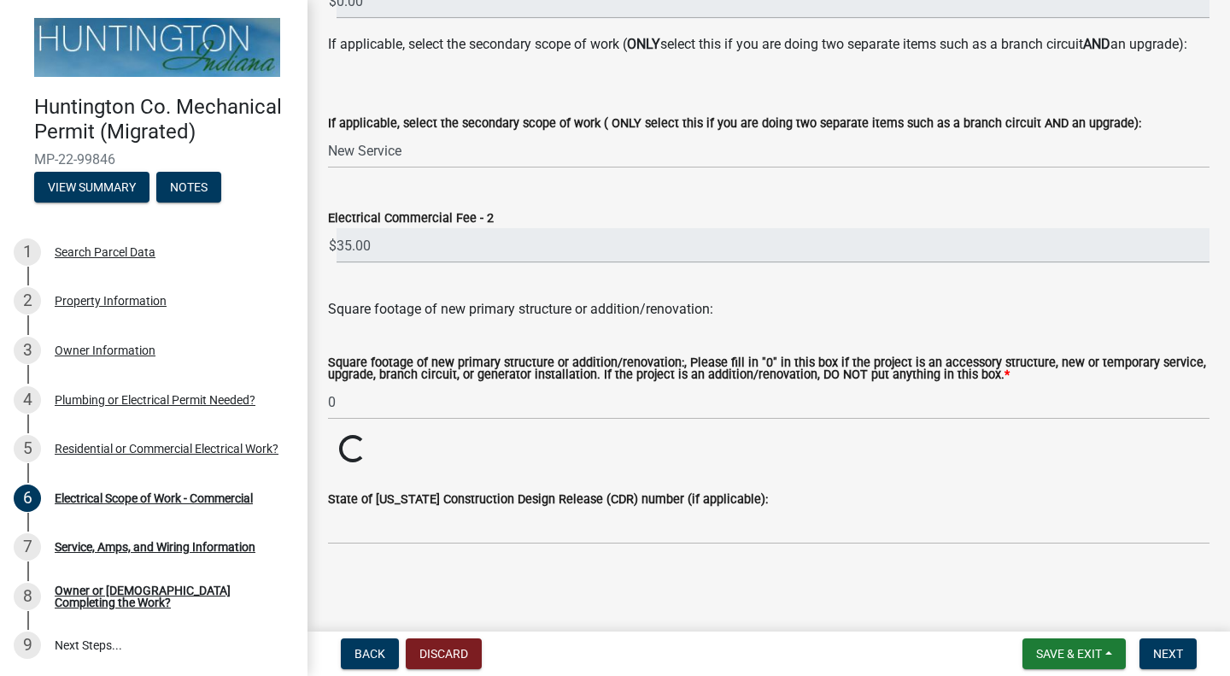
click at [859, 479] on div "State of [US_STATE] Construction Design Release (CDR) number (if applicable):" at bounding box center [769, 504] width 882 height 79
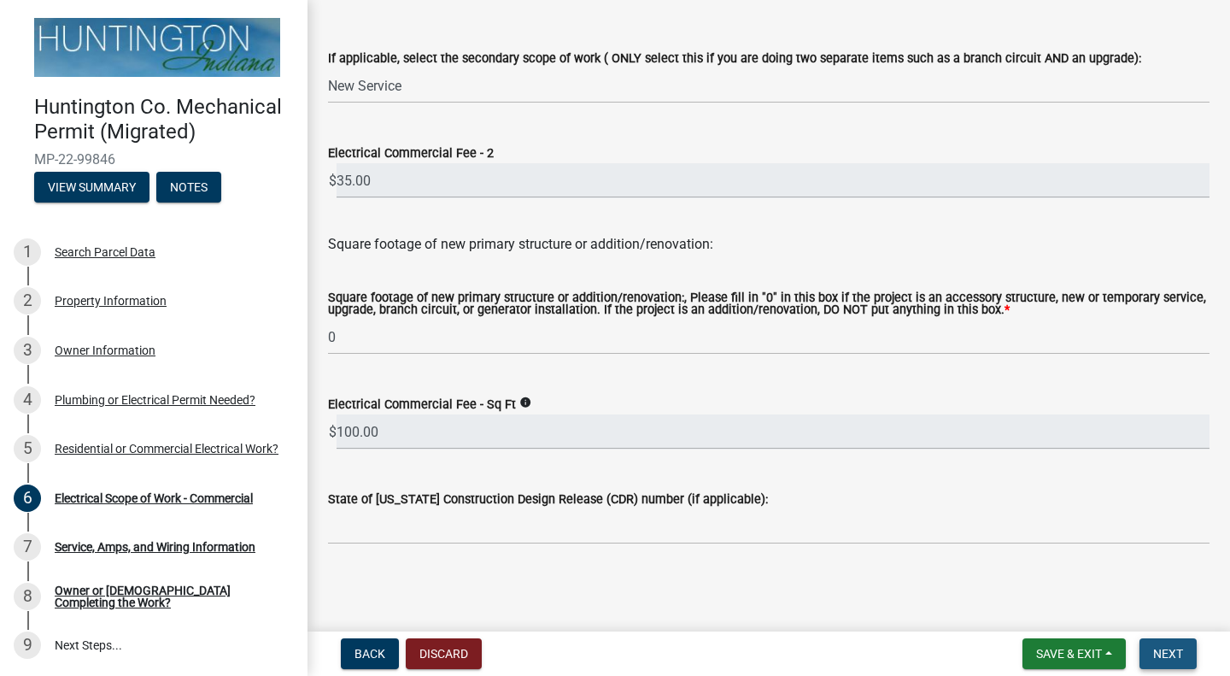
click at [1169, 651] on span "Next" at bounding box center [1168, 654] width 30 height 14
click at [1177, 656] on span "Next" at bounding box center [1168, 654] width 30 height 14
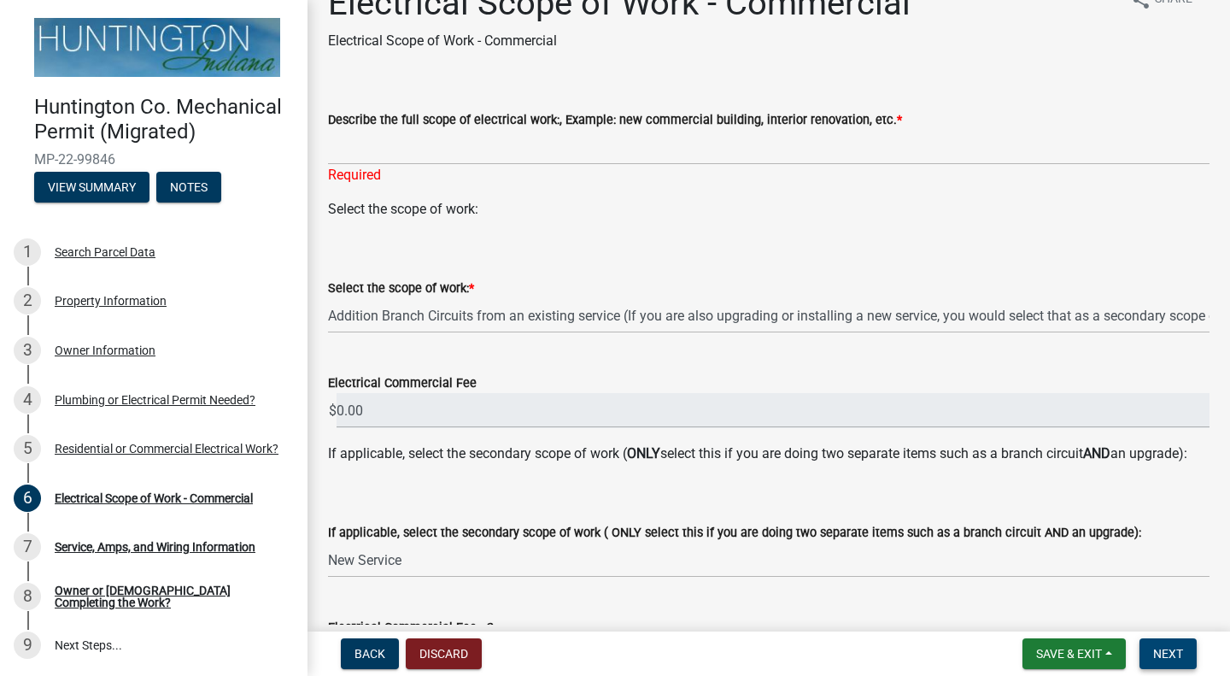
scroll to position [0, 0]
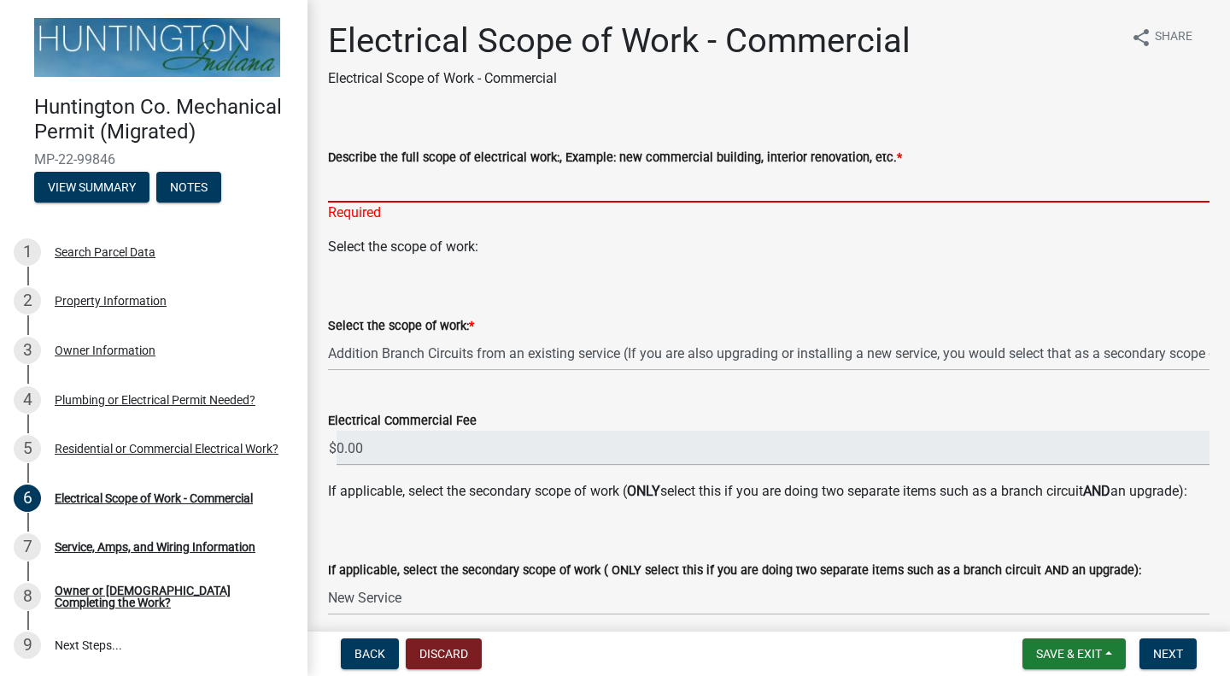
click at [416, 190] on input "Describe the full scope of electrical work:, Example: new commercial building, …" at bounding box center [769, 184] width 882 height 35
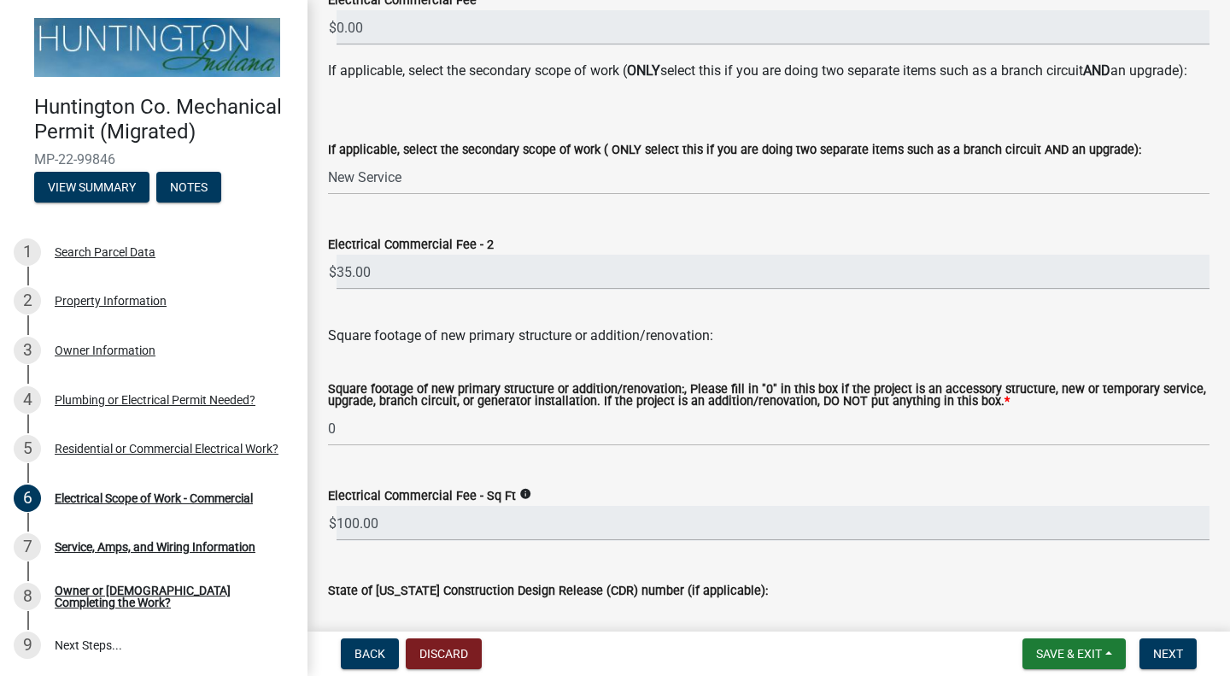
scroll to position [533, 0]
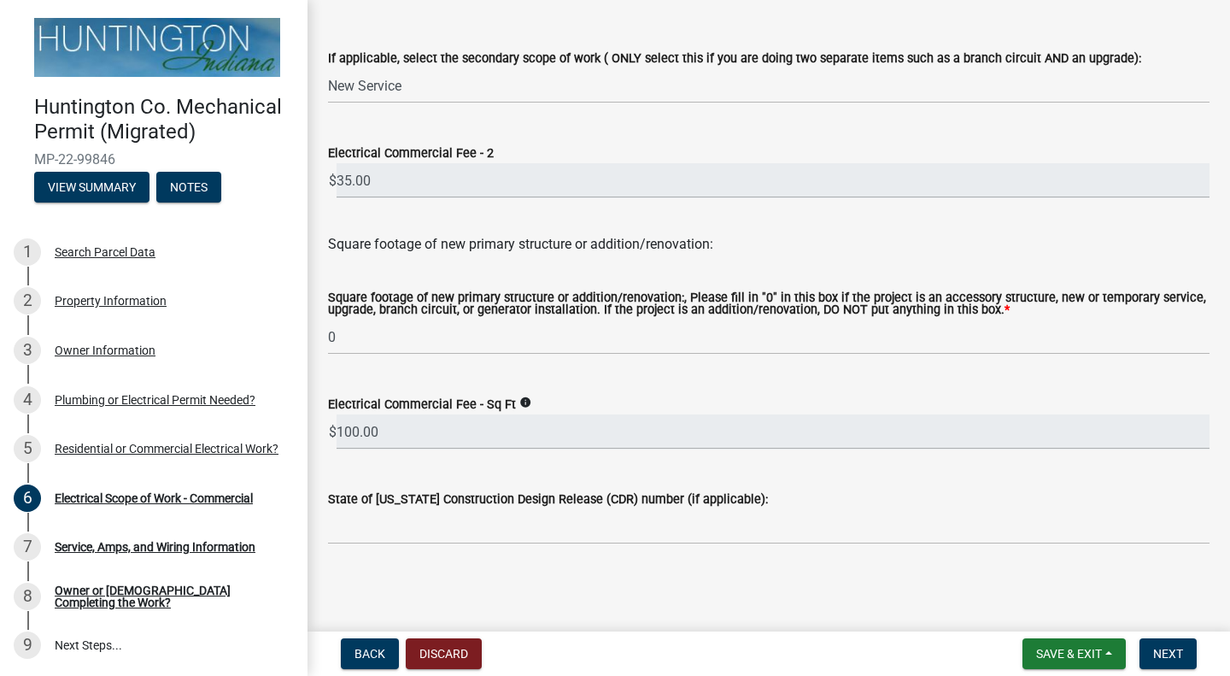
type input "Existing 2 gang meter socket. Currently only 1 socket used. Installation of new…"
click at [1172, 649] on span "Next" at bounding box center [1168, 654] width 30 height 14
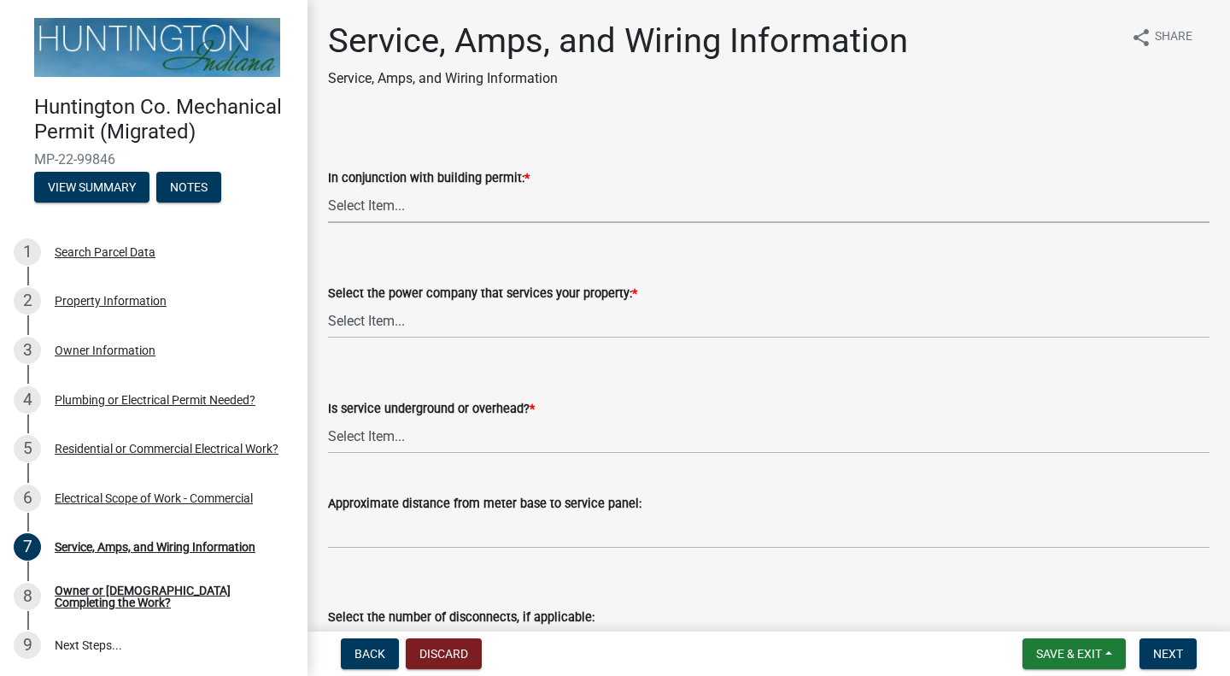
click at [471, 201] on select "Select Item... Yes No" at bounding box center [769, 205] width 882 height 35
click at [328, 188] on select "Select Item... Yes No" at bounding box center [769, 205] width 882 height 35
select select "e54feff9-2764-429f-8c7e-b7091aa4a68e"
click at [526, 318] on select "Select Item... Duke Energy Northeastern REMC Wabash County REMC [PERSON_NAME] U…" at bounding box center [769, 320] width 882 height 35
click at [328, 303] on select "Select Item... Duke Energy Northeastern REMC Wabash County REMC [PERSON_NAME] U…" at bounding box center [769, 320] width 882 height 35
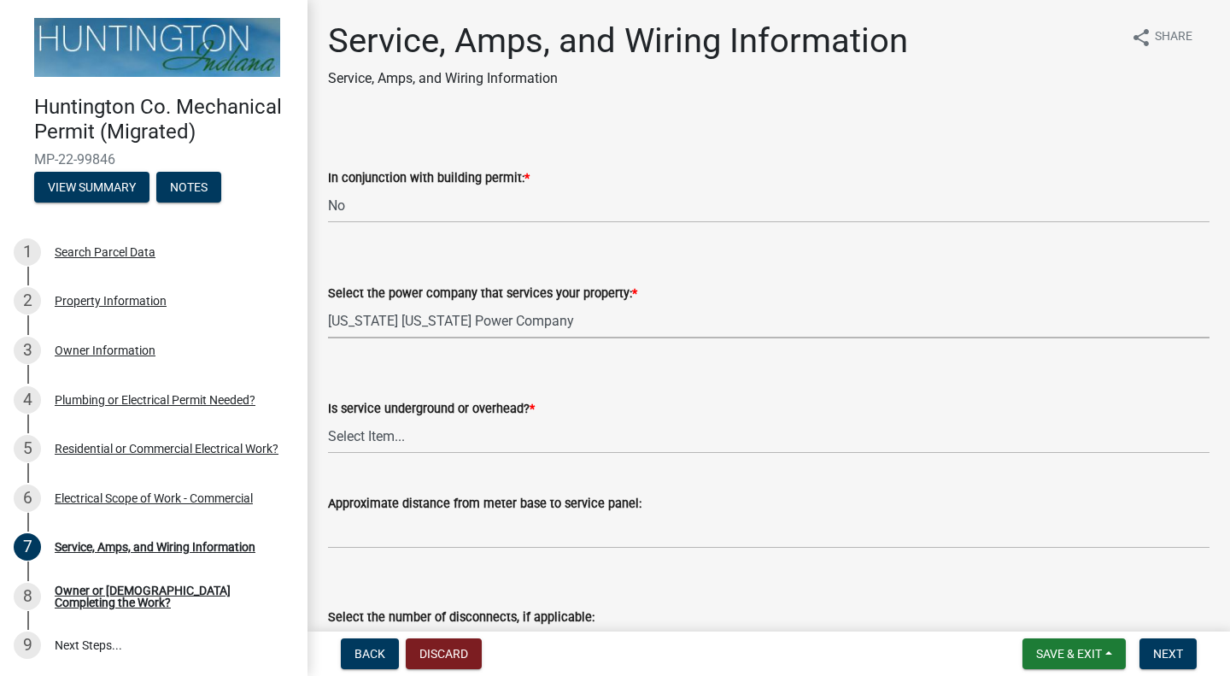
select select "019ee08a-5f49-4238-839b-97c111b25fb7"
click at [454, 436] on select "Select Item... Underground Overhead" at bounding box center [769, 436] width 882 height 35
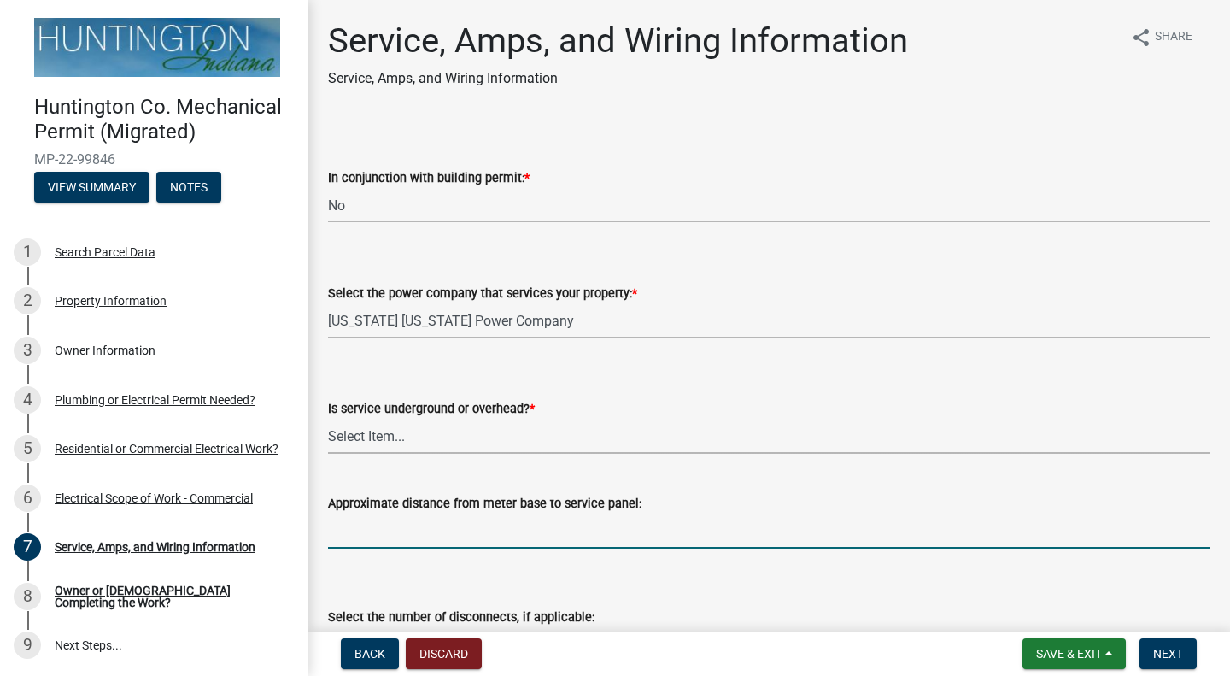
drag, startPoint x: 777, startPoint y: 539, endPoint x: 836, endPoint y: 588, distance: 76.5
click at [777, 539] on form "Approximate distance from meter base to service panel:" at bounding box center [769, 521] width 882 height 56
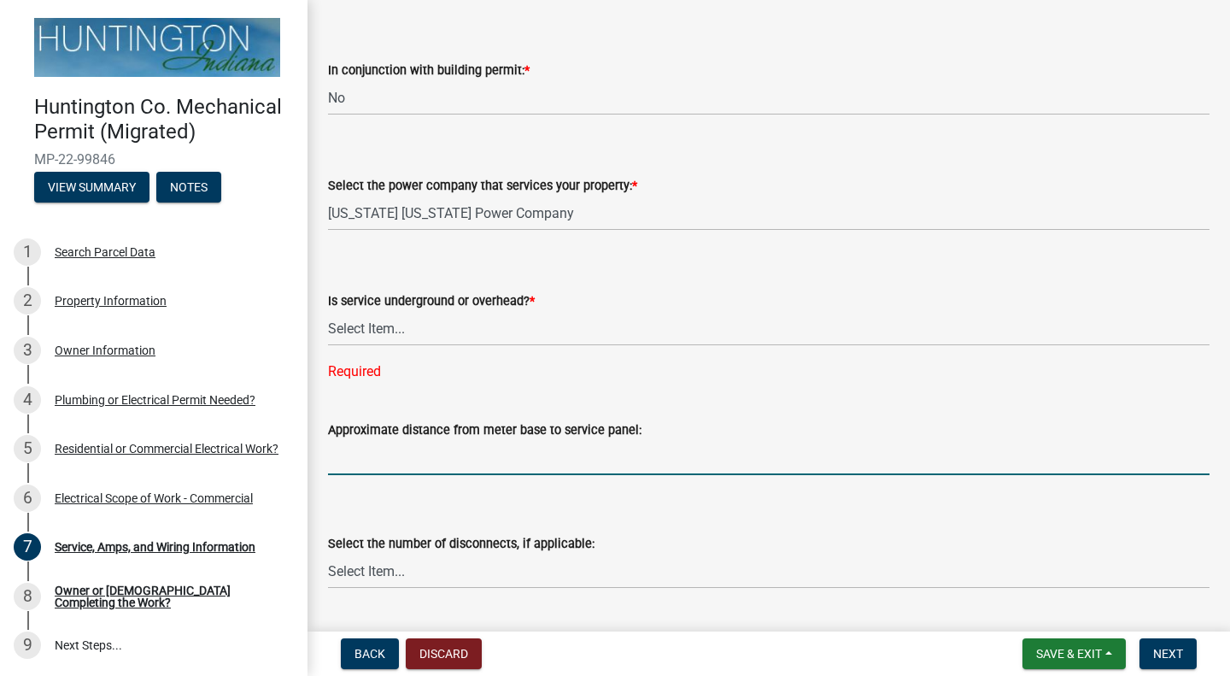
scroll to position [171, 0]
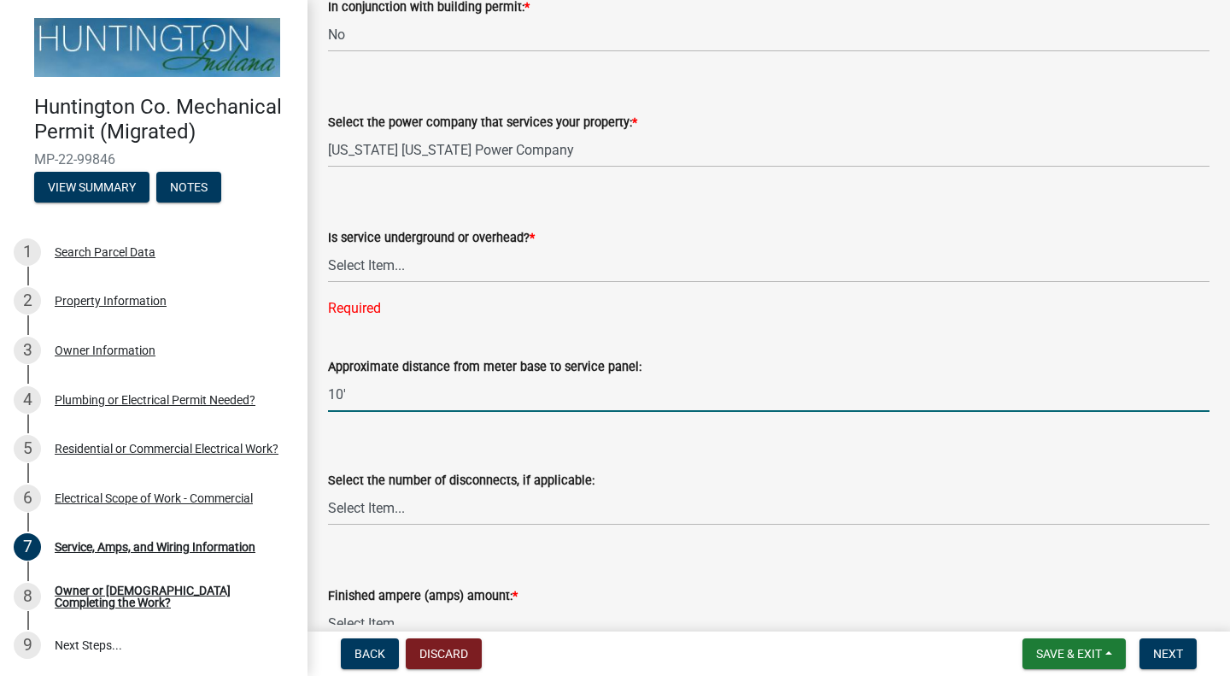
type input "10'"
click at [497, 512] on select "Select Item... one two three four or more No Disconnects" at bounding box center [769, 507] width 882 height 35
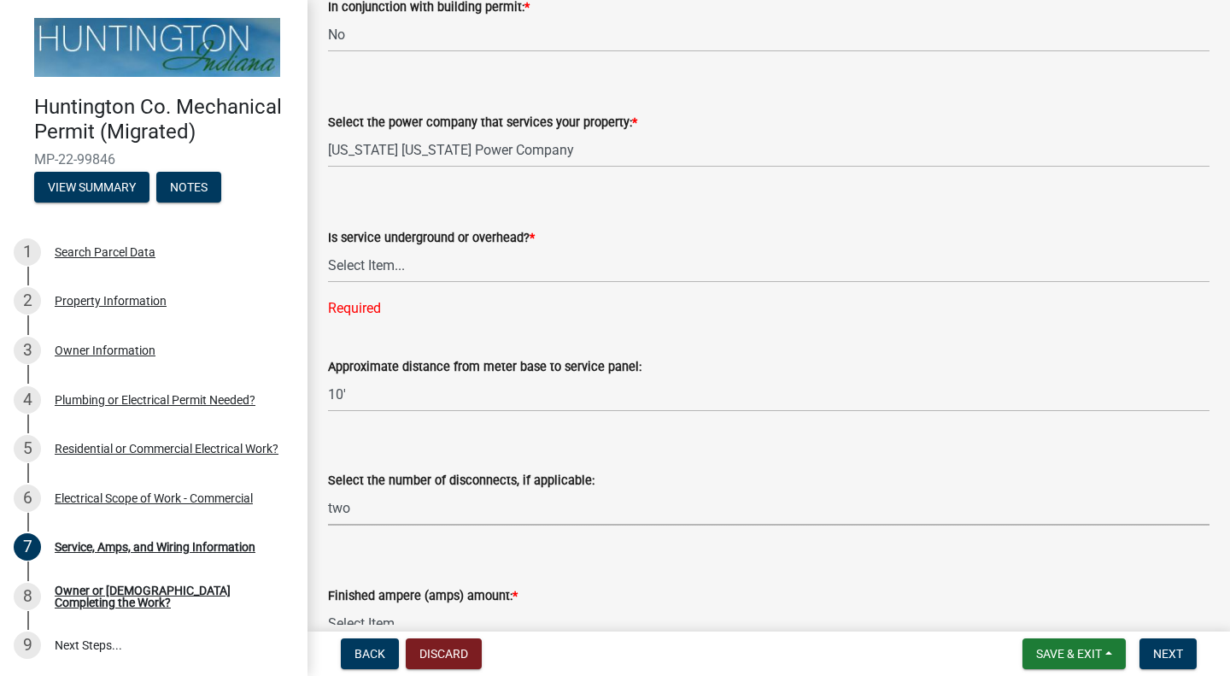
click at [328, 490] on select "Select Item... one two three four or more No Disconnects" at bounding box center [769, 507] width 882 height 35
select select "def9d763-77e3-4a58-a01f-42c6c14fe083"
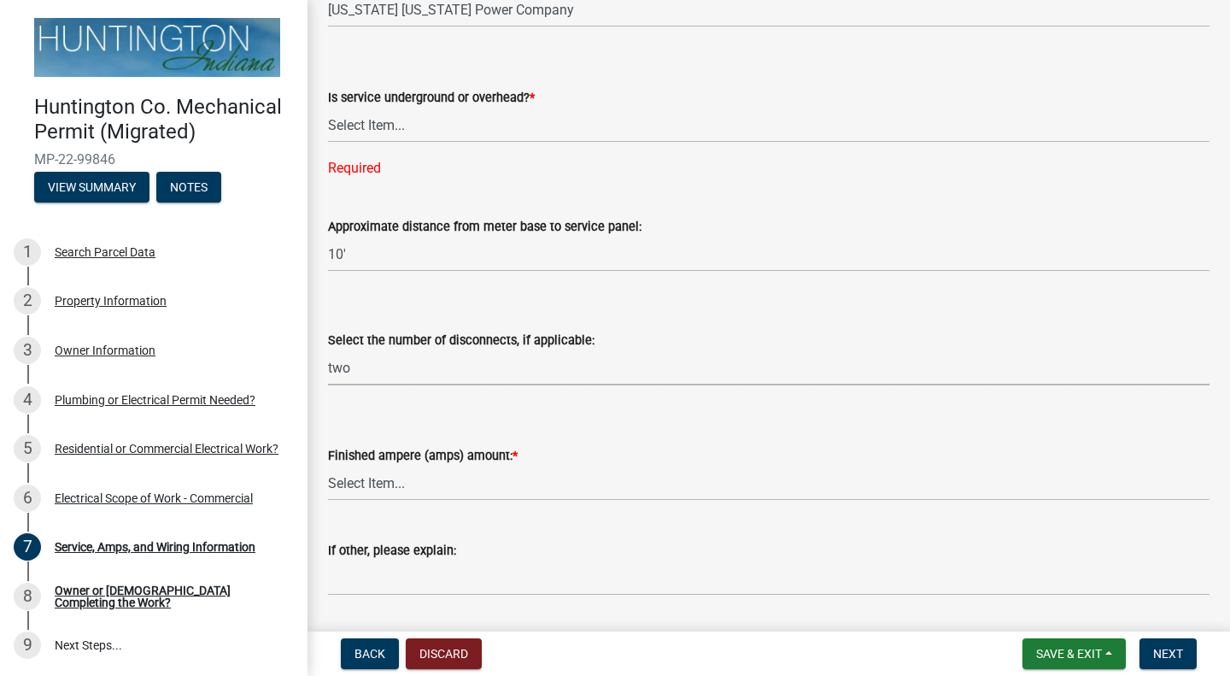
scroll to position [342, 0]
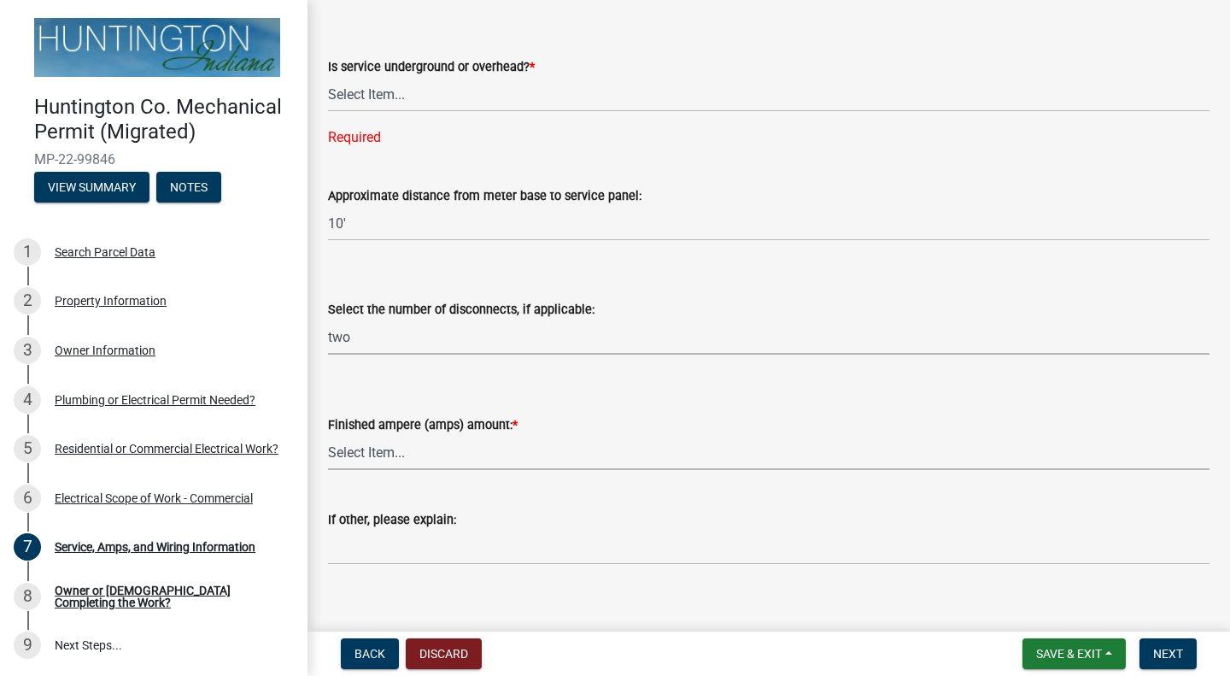
click at [394, 458] on select "Select Item... 100 amp 200 amp 400 amp other" at bounding box center [769, 452] width 882 height 35
click at [328, 435] on select "Select Item... 100 amp 200 amp 400 amp other" at bounding box center [769, 452] width 882 height 35
select select "0a7edd45-5bd8-44d2-92aa-cf4218d28803"
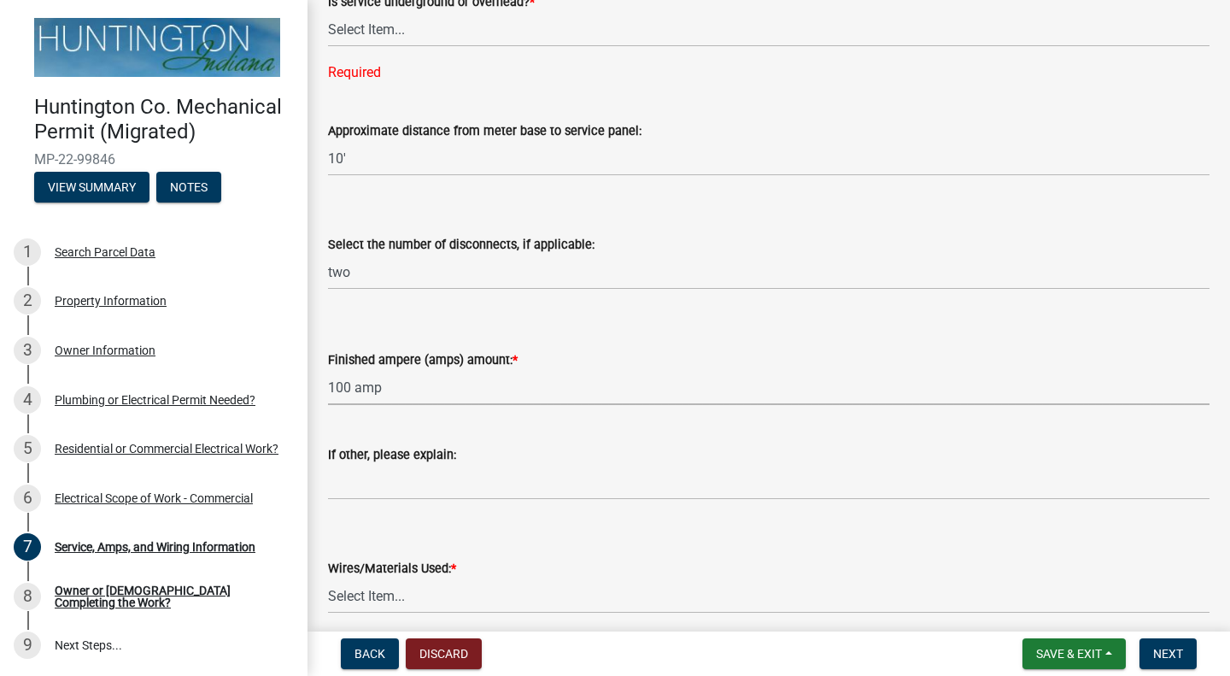
scroll to position [427, 0]
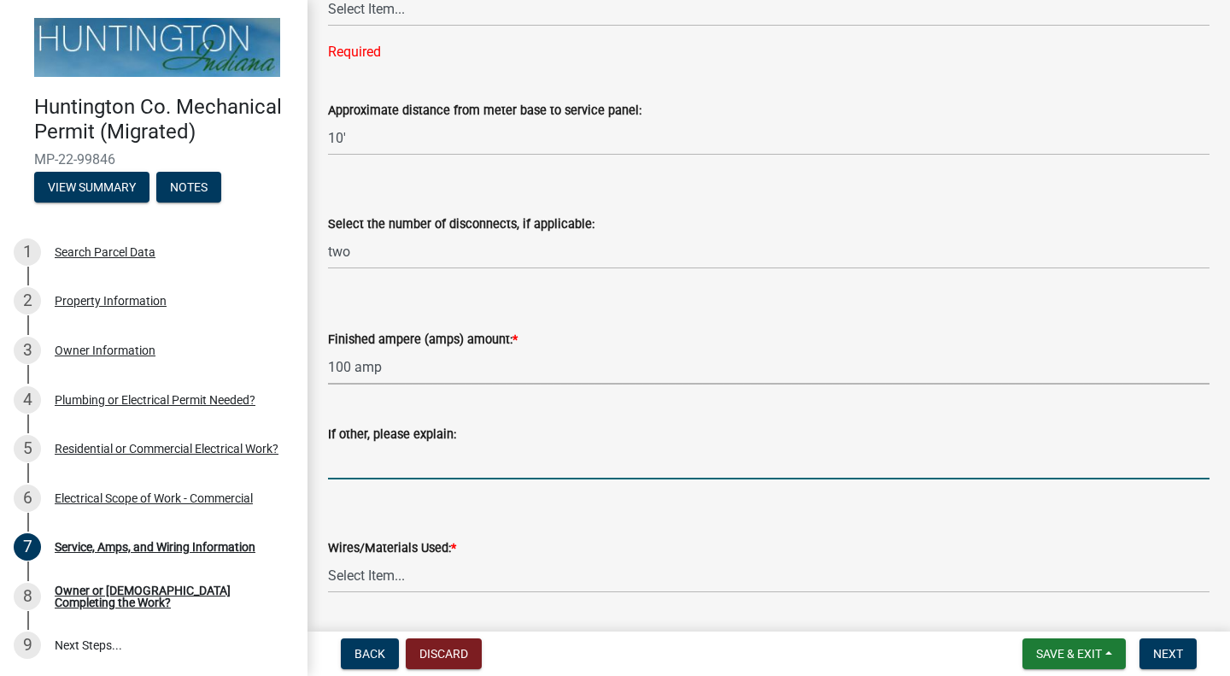
click at [385, 459] on input "If other, please explain:" at bounding box center [769, 461] width 882 height 35
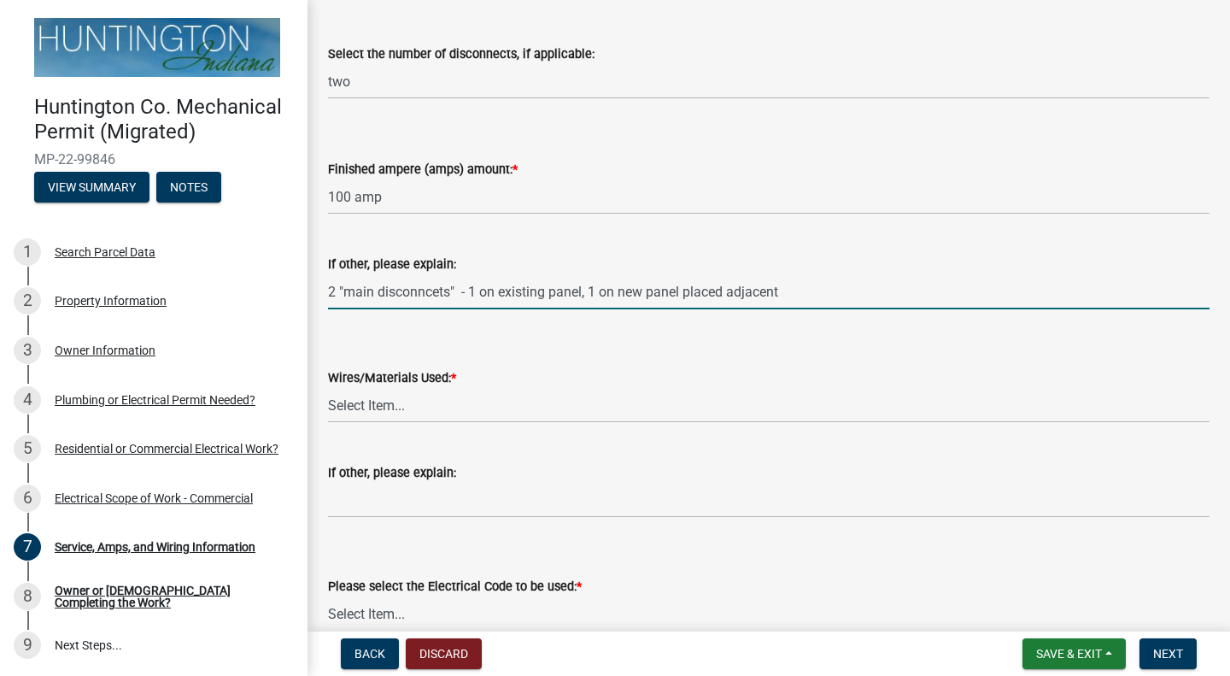
scroll to position [598, 0]
type input "2 "main disconncets" - 1 on existing panel, 1 on new panel placed adjacent"
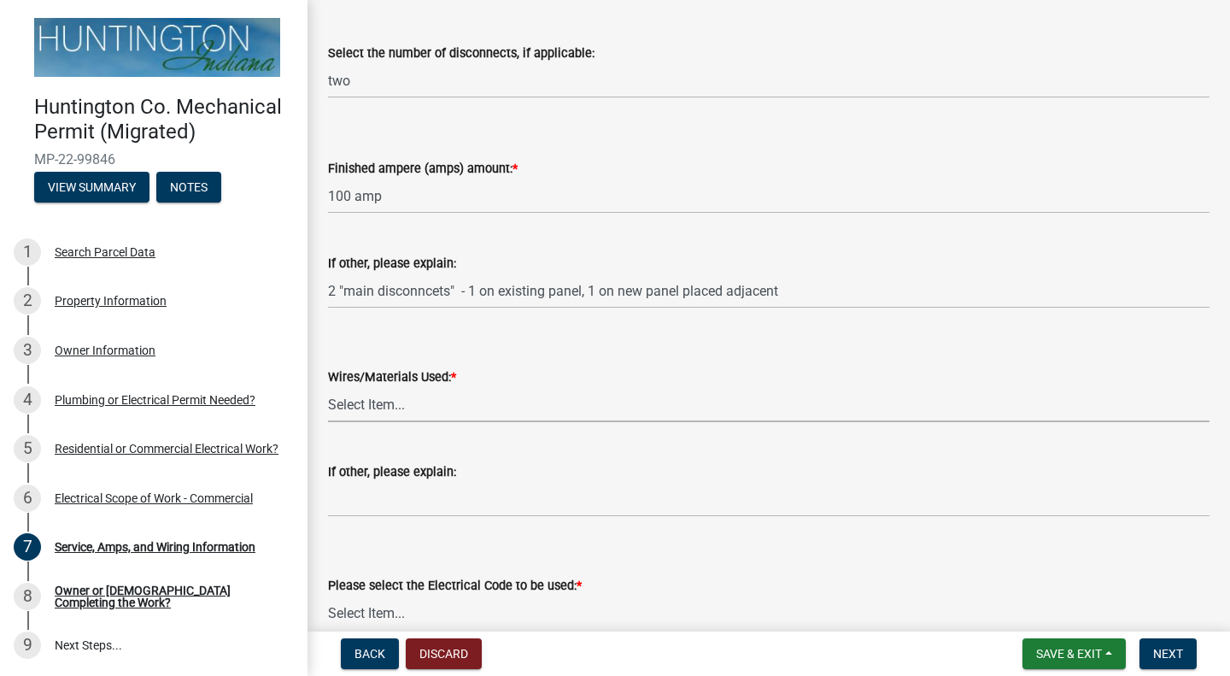
click at [387, 396] on select "Select Item... 2 AWG Aluminum 4 AWG Copper 2-4/0 or 1-1/0 Aluminum 2/0 Copper 2…" at bounding box center [769, 404] width 882 height 35
click at [328, 387] on select "Select Item... 2 AWG Aluminum 4 AWG Copper 2-4/0 or 1-1/0 Aluminum 2/0 Copper 2…" at bounding box center [769, 404] width 882 height 35
click at [445, 395] on select "Select Item... 2 AWG Aluminum 4 AWG Copper 2-4/0 or 1-1/0 Aluminum 2/0 Copper 2…" at bounding box center [769, 404] width 882 height 35
click at [328, 387] on select "Select Item... 2 AWG Aluminum 4 AWG Copper 2-4/0 or 1-1/0 Aluminum 2/0 Copper 2…" at bounding box center [769, 404] width 882 height 35
click at [421, 489] on input "If other, please explain:" at bounding box center [769, 499] width 882 height 35
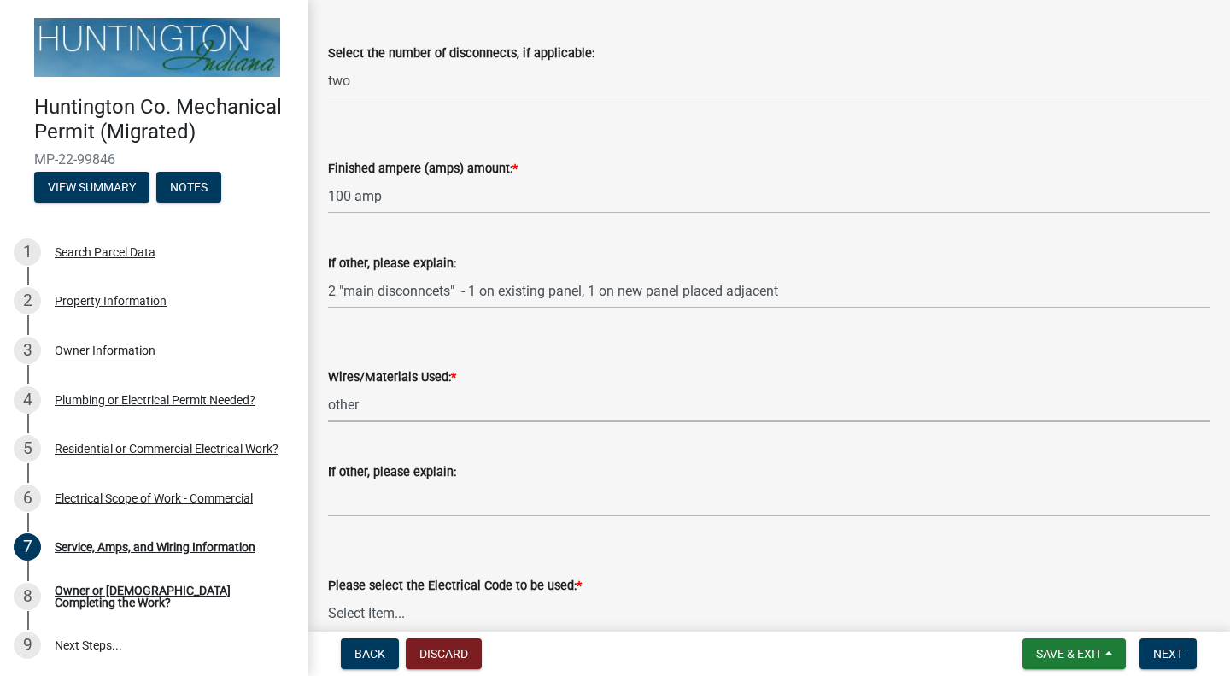
click at [407, 413] on select "Select Item... 2 AWG Aluminum 4 AWG Copper 2-4/0 or 1-1/0 Aluminum 2/0 Copper 2…" at bounding box center [769, 404] width 882 height 35
click at [328, 387] on select "Select Item... 2 AWG Aluminum 4 AWG Copper 2-4/0 or 1-1/0 Aluminum 2/0 Copper 2…" at bounding box center [769, 404] width 882 height 35
select select "de2286b6-a9ec-47da-b238-d65ae9b5b4a3"
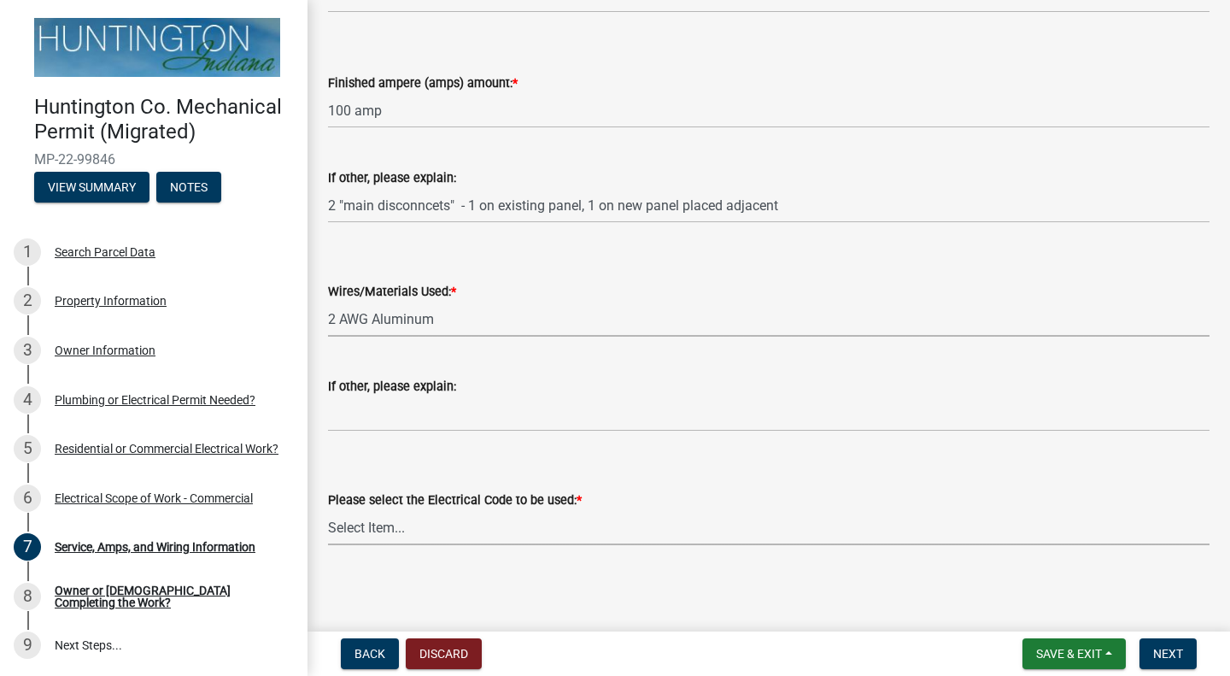
click at [483, 524] on select "Select Item... [US_STATE] Electrical Code One & Two Family Dwelling Code" at bounding box center [769, 527] width 882 height 35
click at [328, 510] on select "Select Item... [US_STATE] Electrical Code One & Two Family Dwelling Code" at bounding box center [769, 527] width 882 height 35
select select "b80fef45-540b-4d77-a421-f76e1ab76ea7"
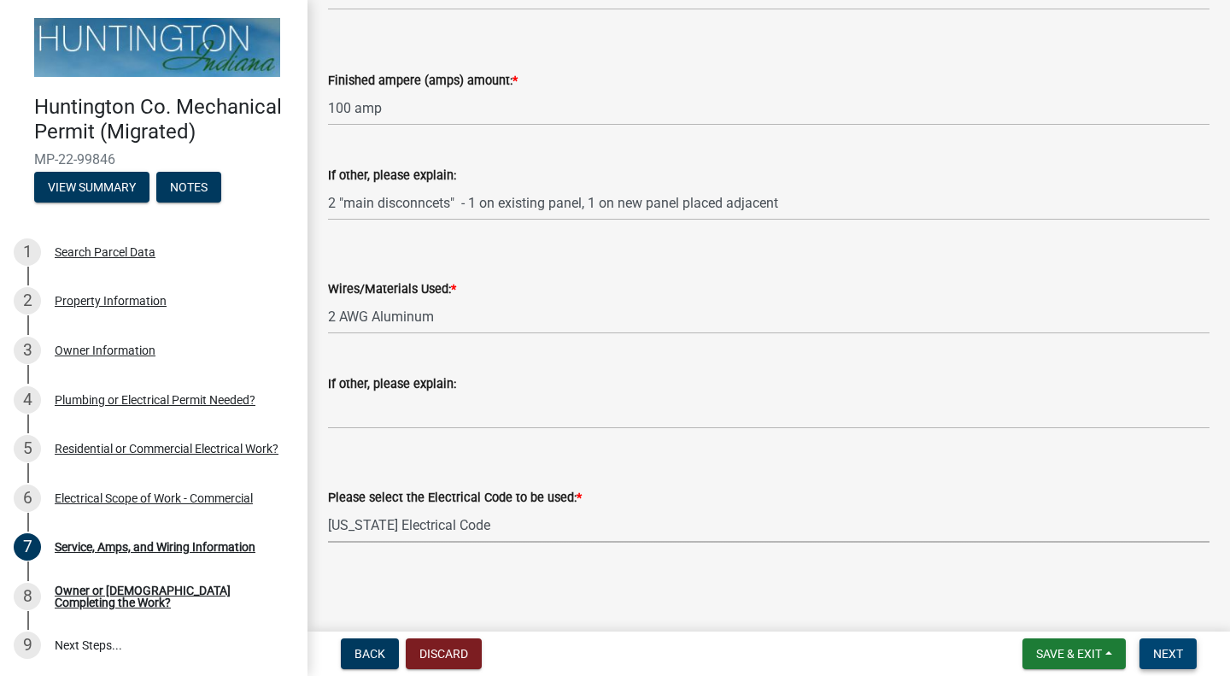
click at [1140, 650] on button "Next" at bounding box center [1168, 653] width 57 height 31
click at [1171, 661] on button "Next" at bounding box center [1168, 653] width 57 height 31
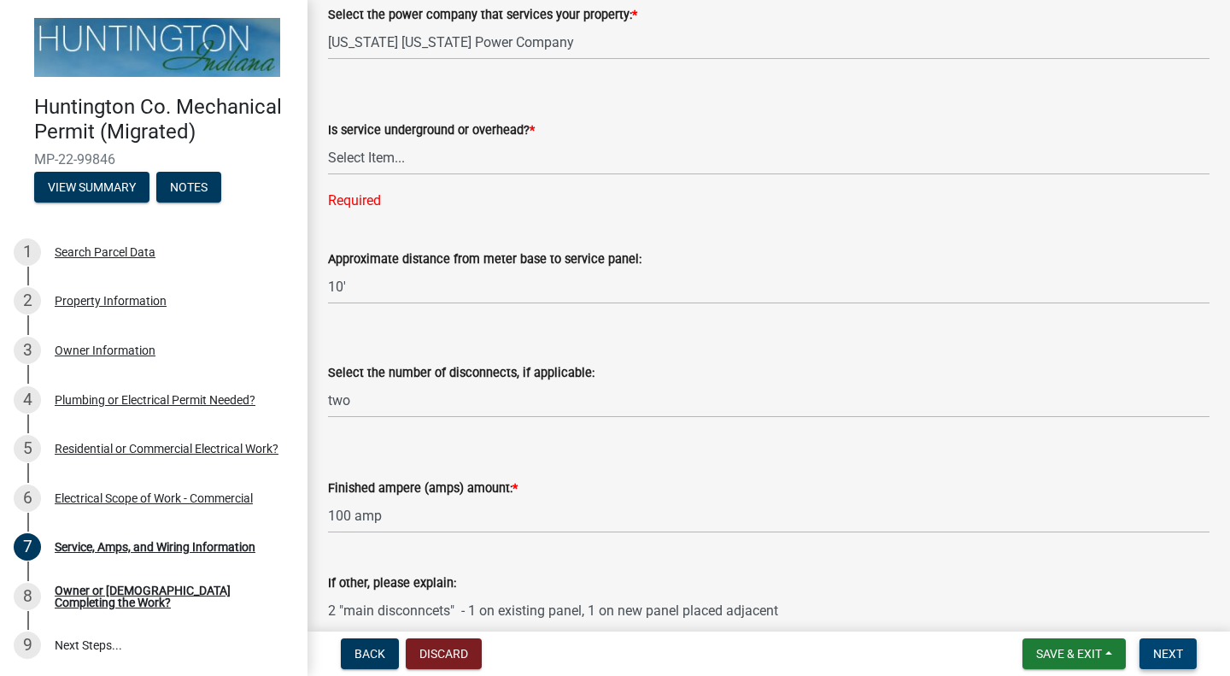
scroll to position [88, 0]
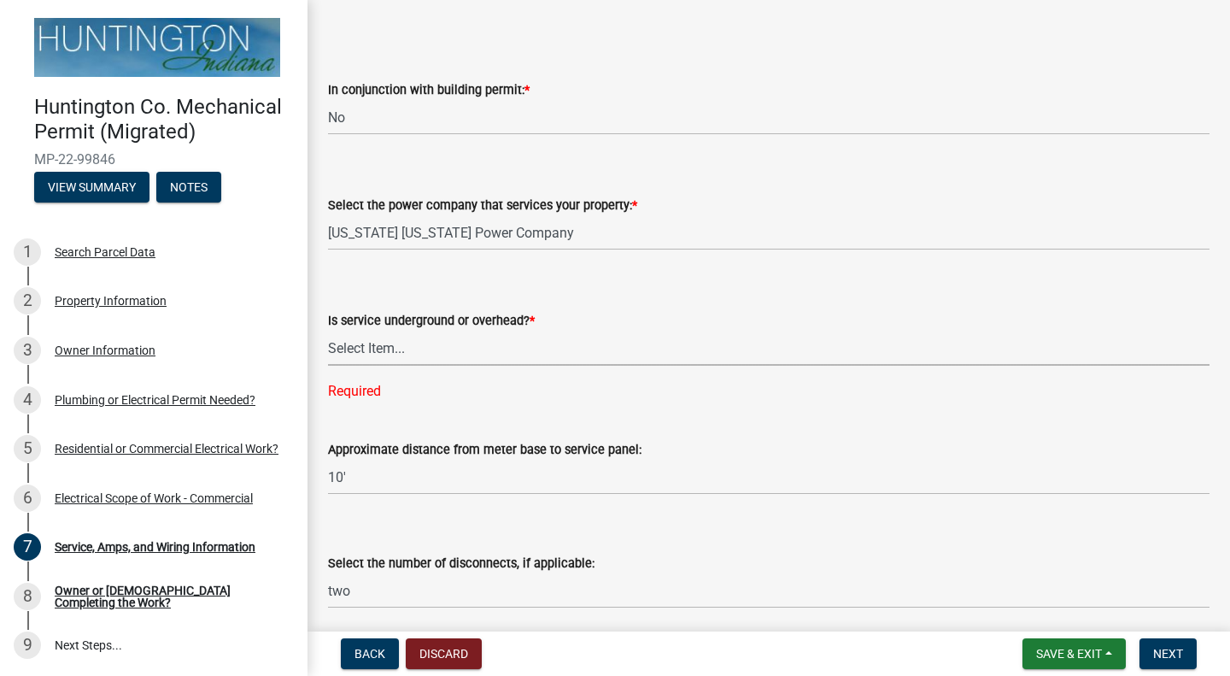
click at [447, 359] on select "Select Item... Underground Overhead" at bounding box center [769, 348] width 882 height 35
click at [328, 331] on select "Select Item... Underground Overhead" at bounding box center [769, 348] width 882 height 35
select select "cfcbe18b-ea0b-464f-b077-4ec15c390b52"
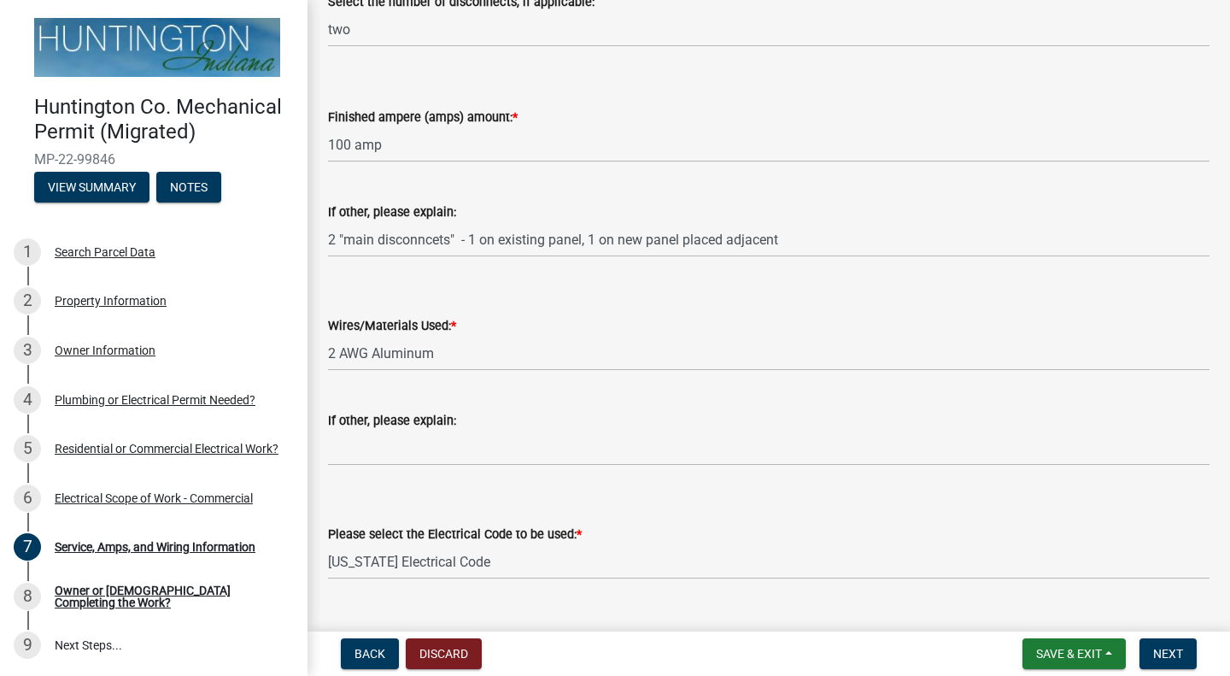
scroll to position [652, 0]
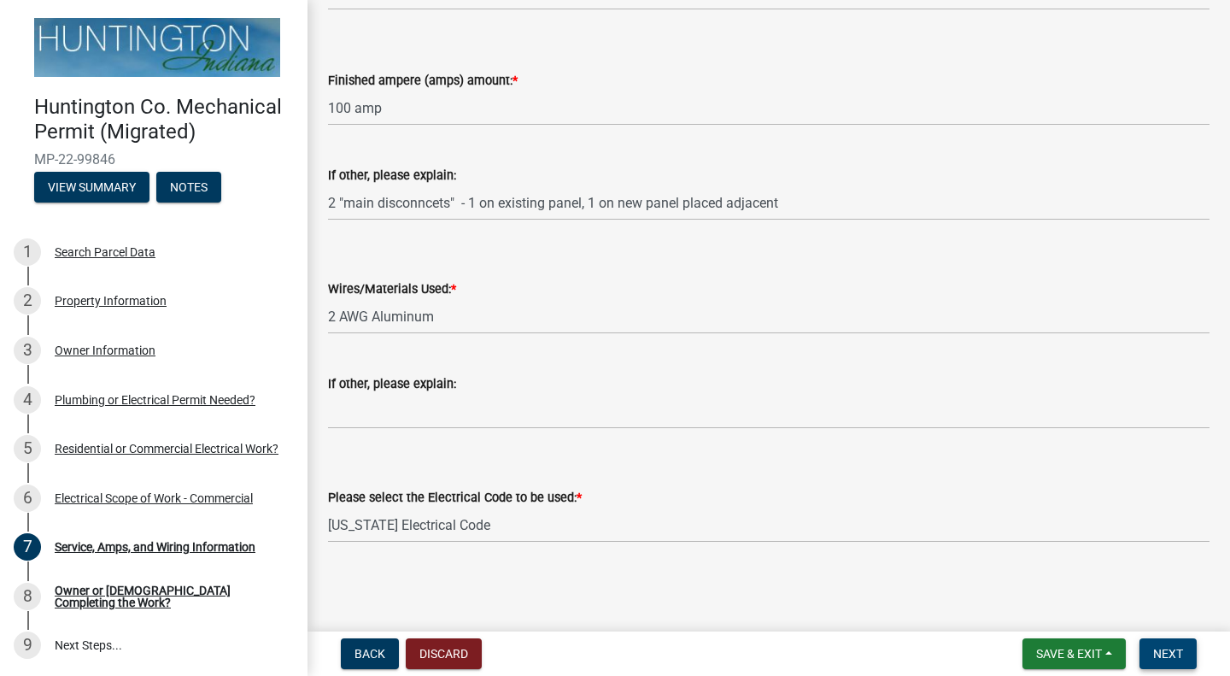
click at [1172, 653] on span "Next" at bounding box center [1168, 654] width 30 height 14
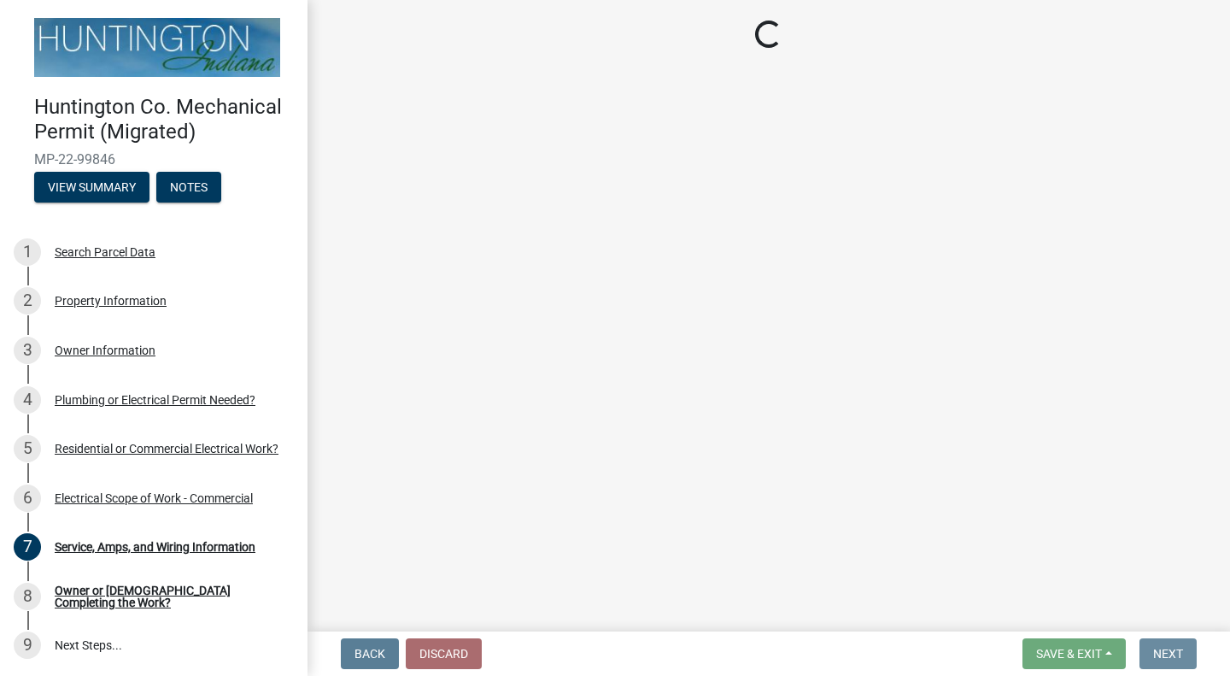
scroll to position [0, 0]
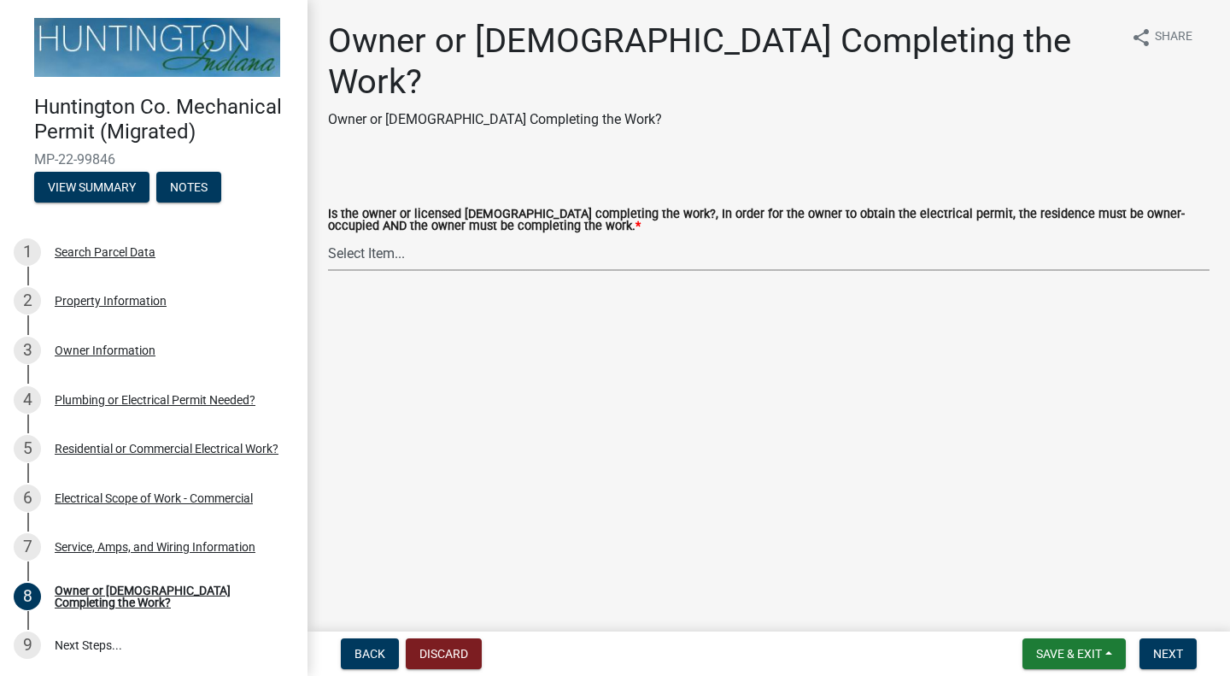
click at [385, 236] on select "Select Item... owner contractor" at bounding box center [769, 253] width 882 height 35
click at [328, 236] on select "Select Item... owner contractor" at bounding box center [769, 253] width 882 height 35
select select "06c31299-4d86-4849-a0a1-b523abd0bb65"
click at [1157, 639] on button "Next" at bounding box center [1168, 653] width 57 height 31
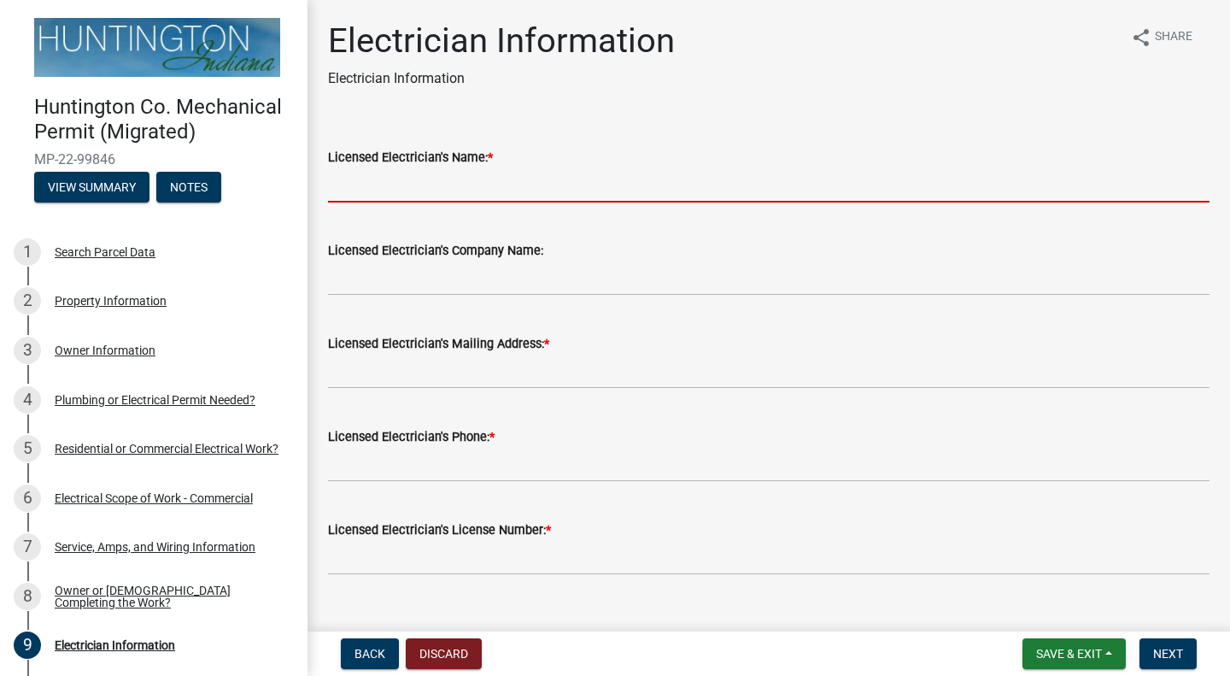
click at [452, 188] on input "Licensed Electrician's Name: *" at bounding box center [769, 184] width 882 height 35
type input "[PERSON_NAME]"
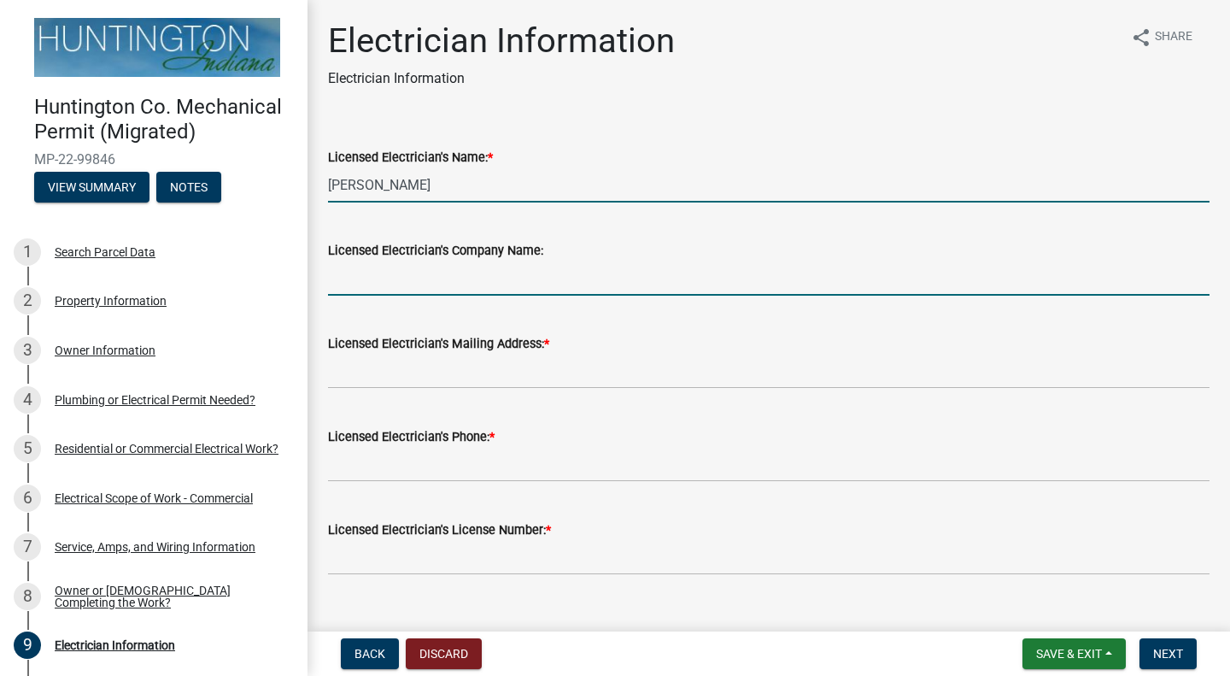
type input "SOS Electric"
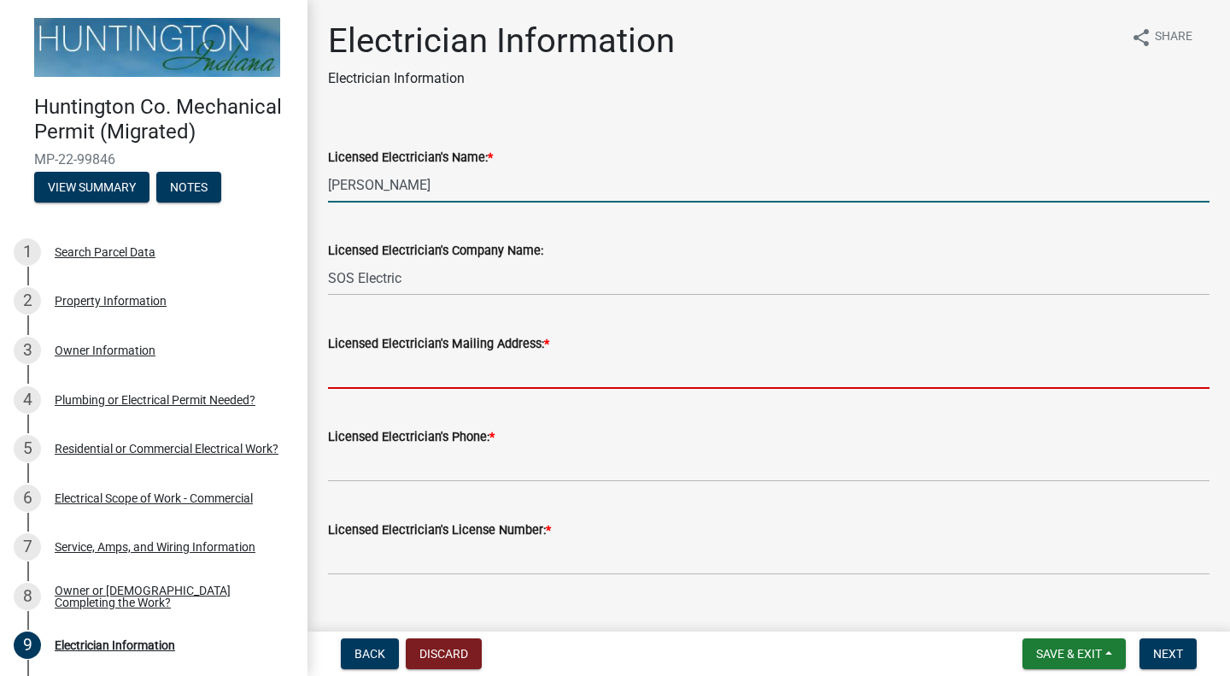
type input "[STREET_ADDRESS][PERSON_NAME]"
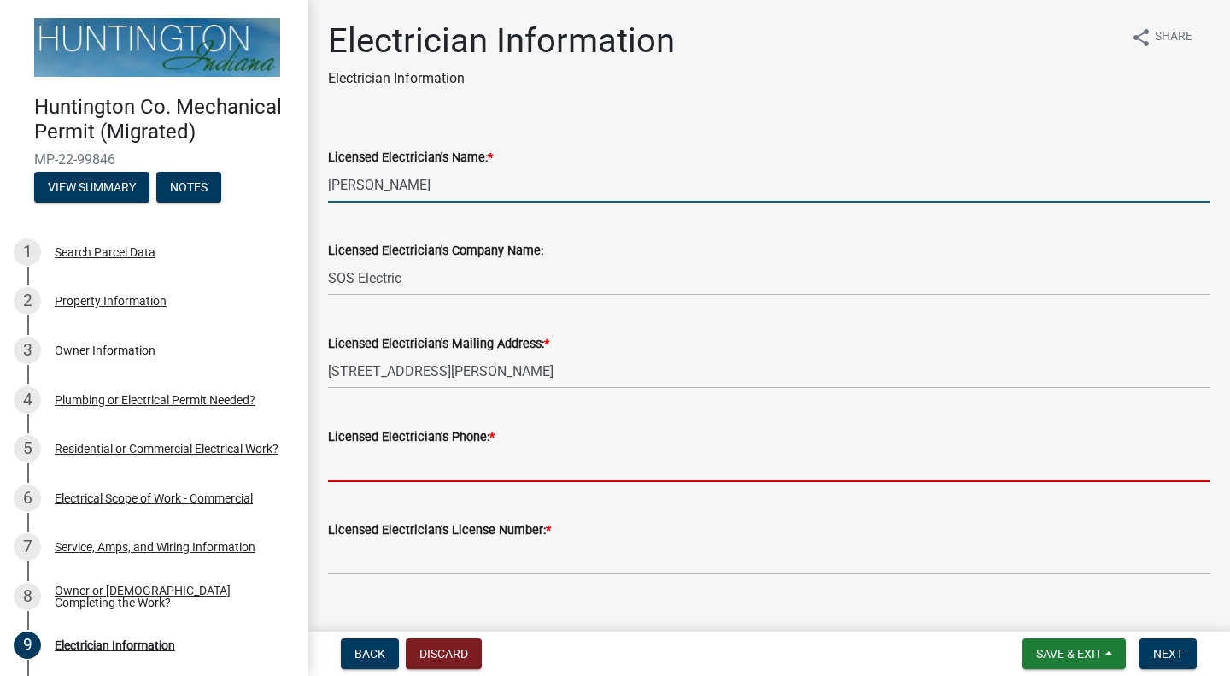
type input "2608041158"
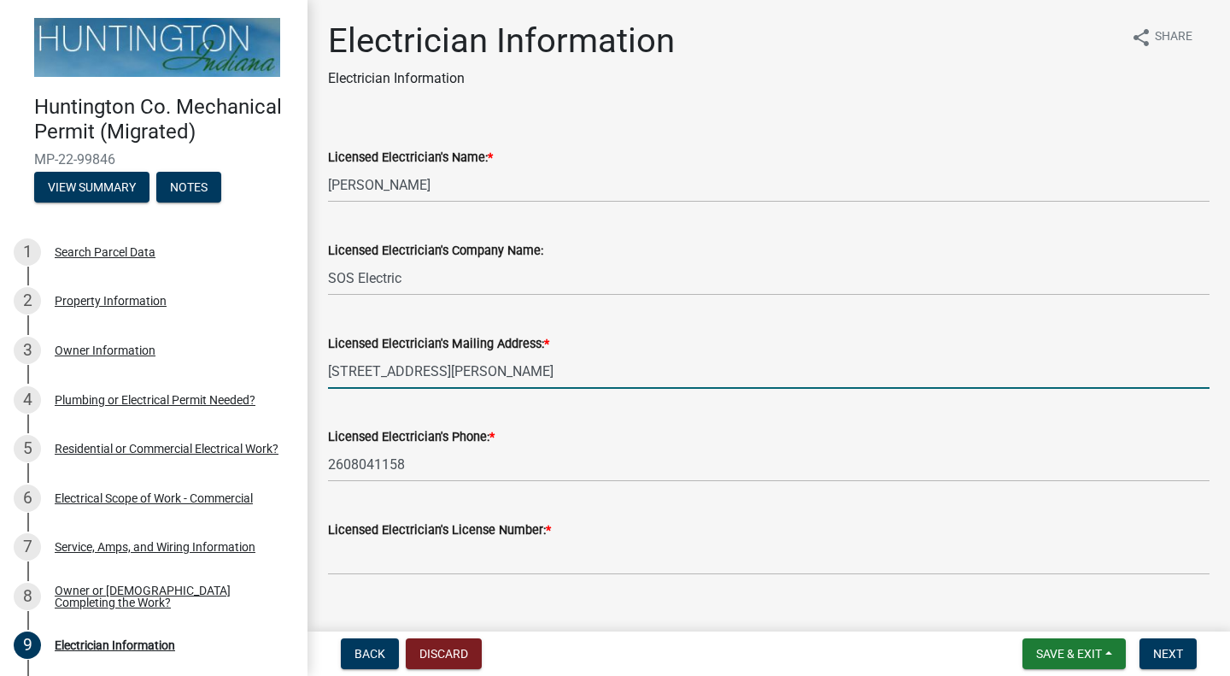
click at [534, 371] on input "[STREET_ADDRESS][PERSON_NAME]" at bounding box center [769, 371] width 882 height 35
type input "[STREET_ADDRESS][PERSON_NAME][PERSON_NAME]"
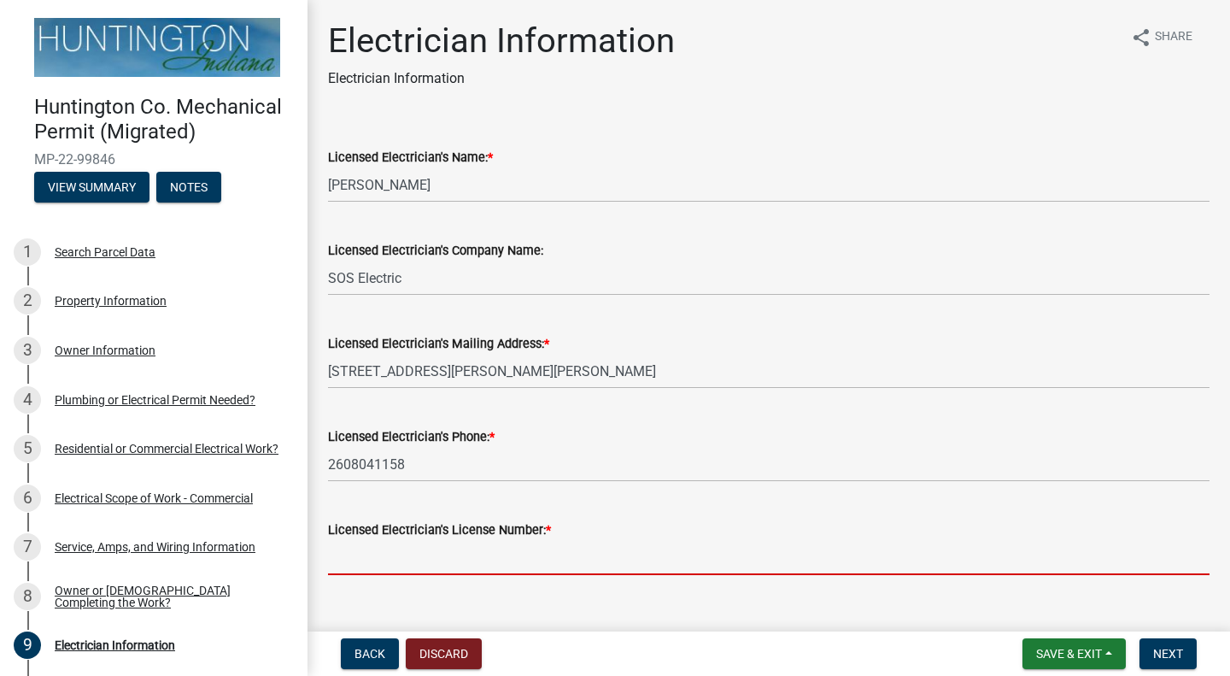
drag, startPoint x: 569, startPoint y: 541, endPoint x: 584, endPoint y: 562, distance: 26.3
click at [569, 541] on input "Licensed Electrician's License Number: *" at bounding box center [769, 557] width 882 height 35
type input "25-033"
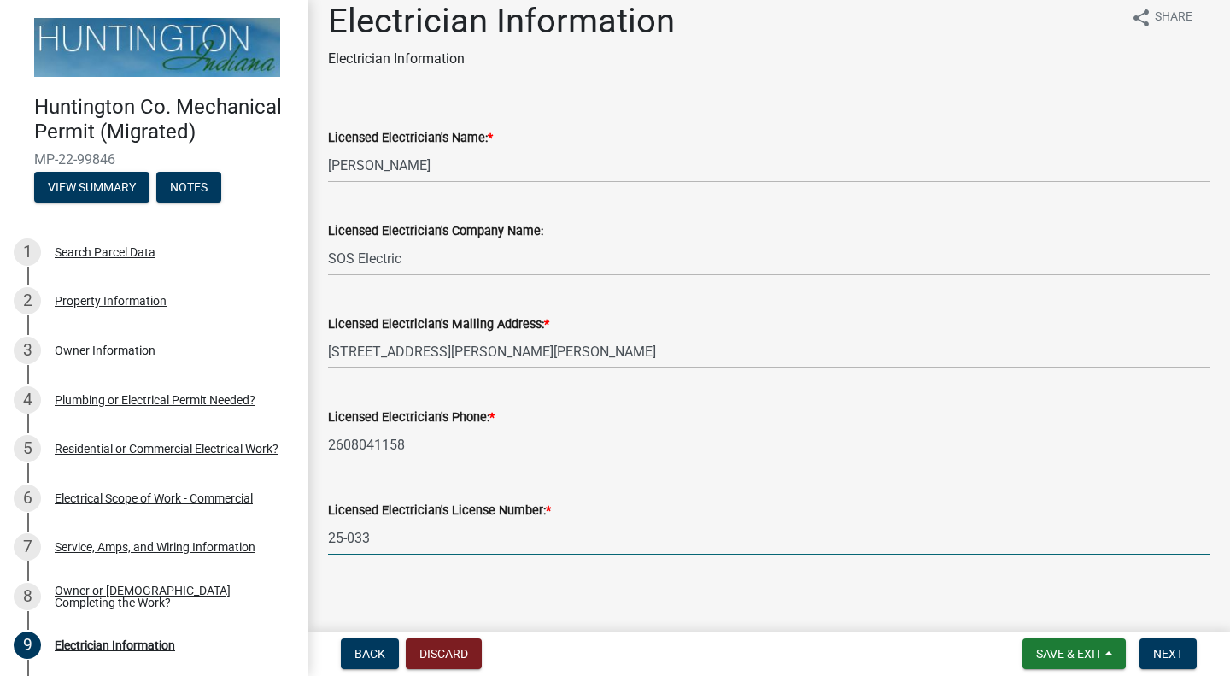
scroll to position [31, 0]
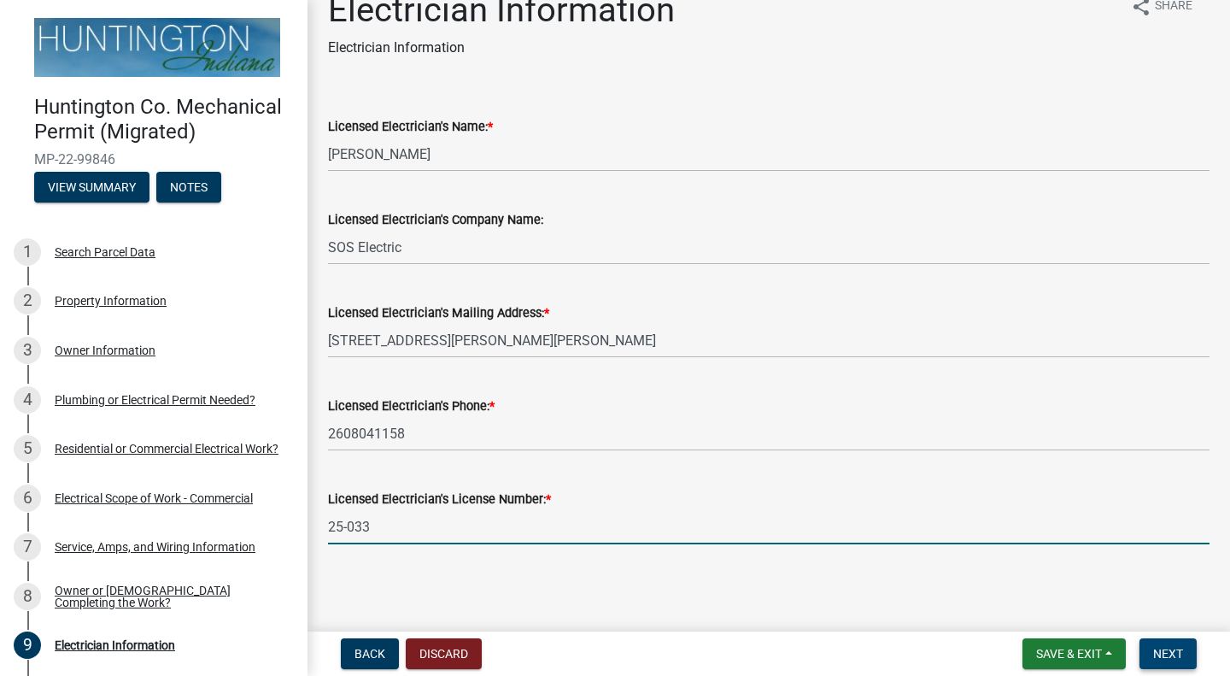
click at [1151, 652] on button "Next" at bounding box center [1168, 653] width 57 height 31
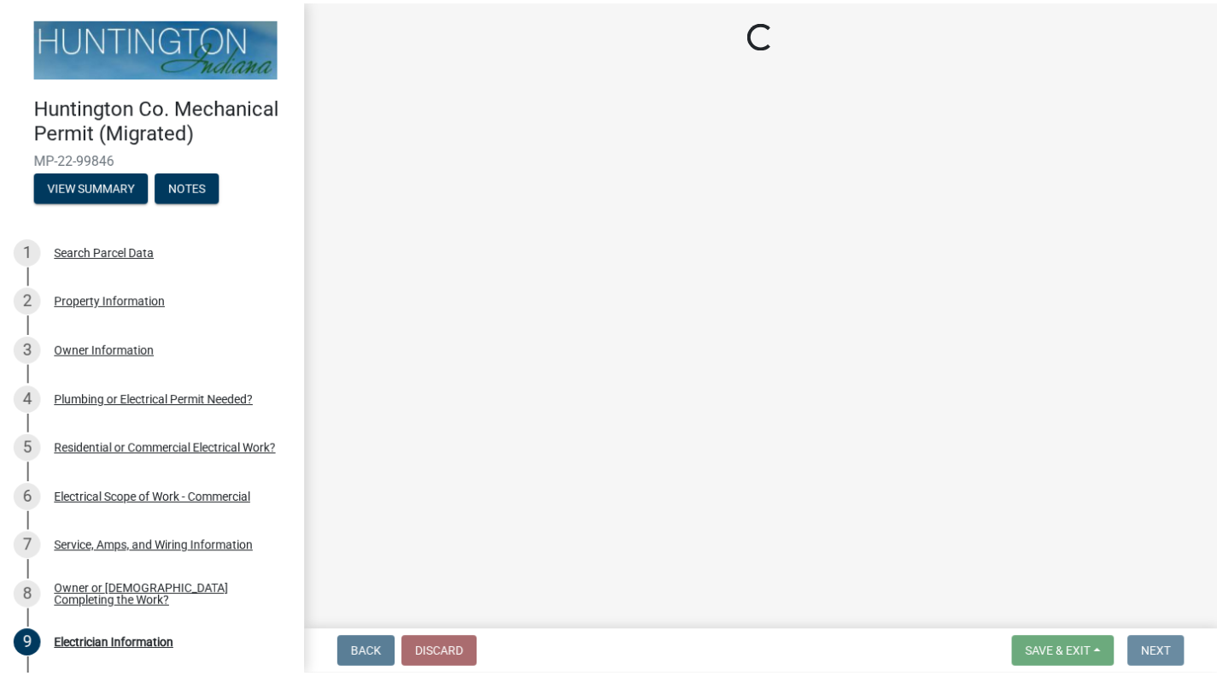
scroll to position [0, 0]
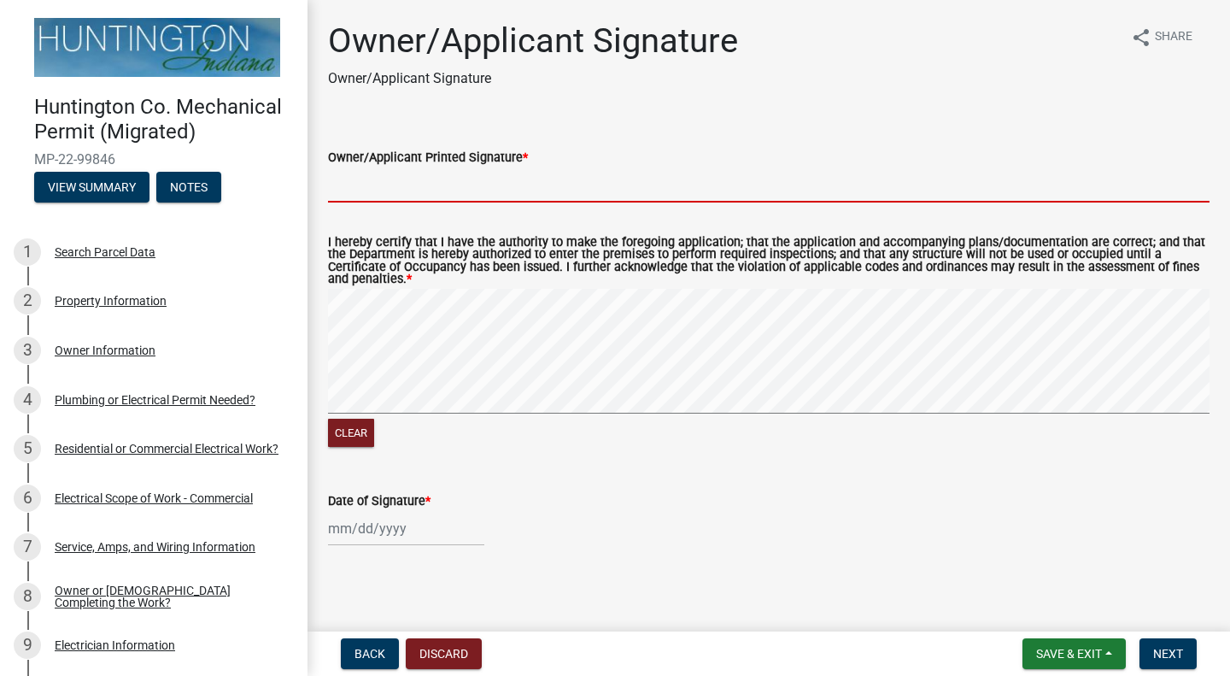
click at [499, 191] on input "Owner/Applicant Printed Signature *" at bounding box center [769, 184] width 882 height 35
type input "[PERSON_NAME]"
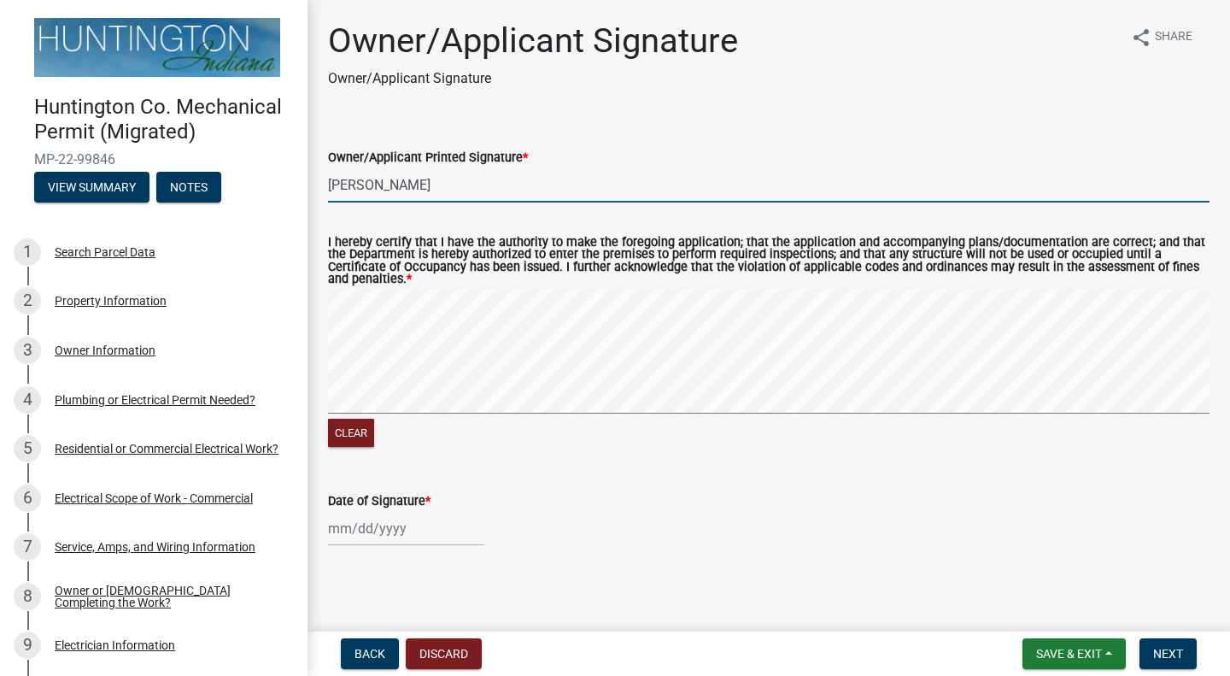
select select "9"
select select "2025"
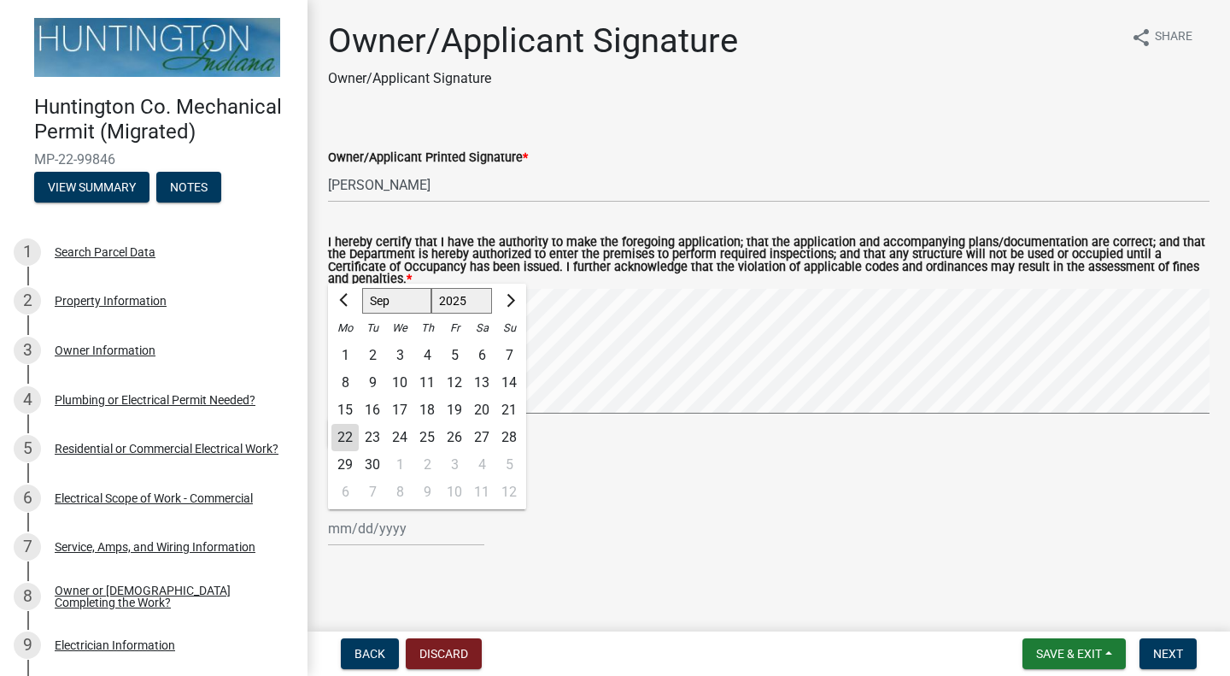
click at [390, 524] on div "[PERSON_NAME] Feb Mar Apr [PERSON_NAME][DATE] Oct Nov [DATE] 1526 1527 1528 152…" at bounding box center [406, 528] width 156 height 35
click at [353, 439] on div "22" at bounding box center [344, 437] width 27 height 27
type input "[DATE]"
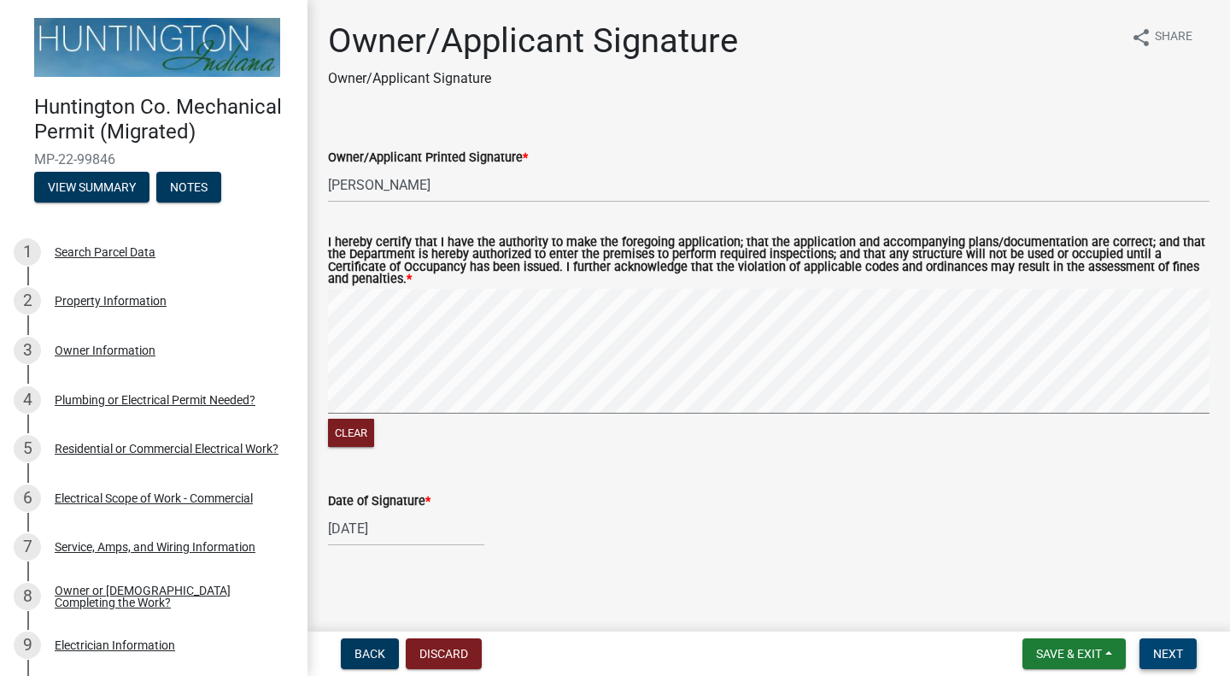
click at [1182, 657] on span "Next" at bounding box center [1168, 654] width 30 height 14
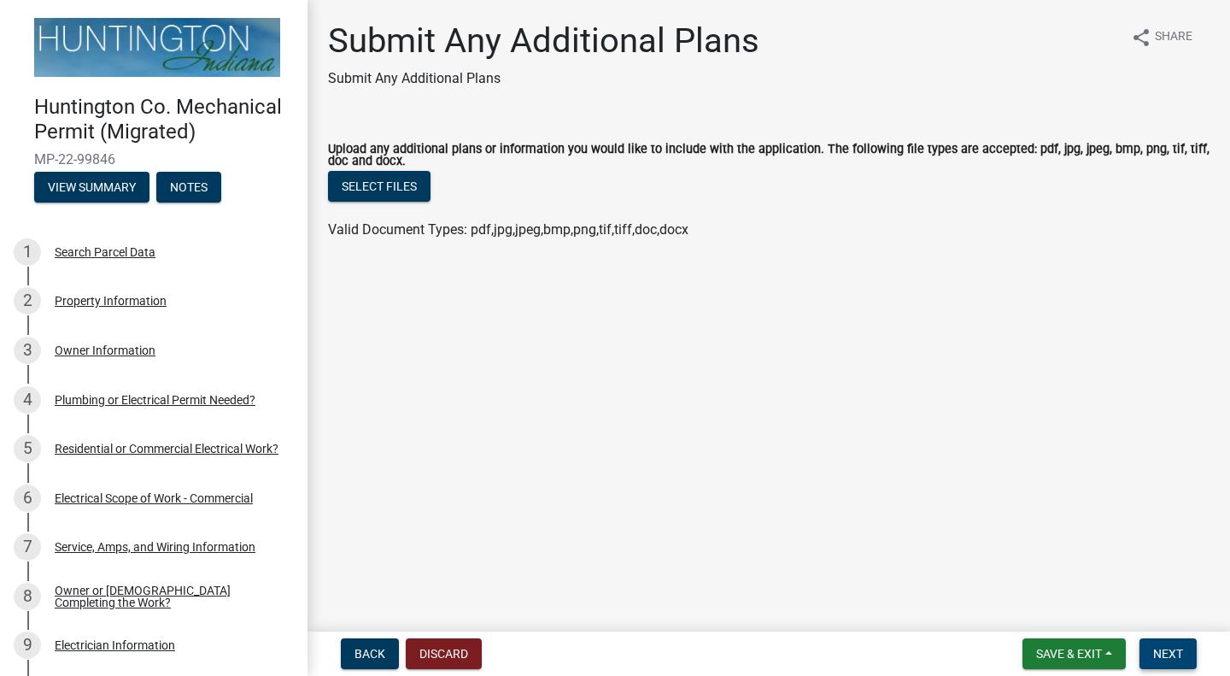
click at [1169, 653] on span "Next" at bounding box center [1168, 654] width 30 height 14
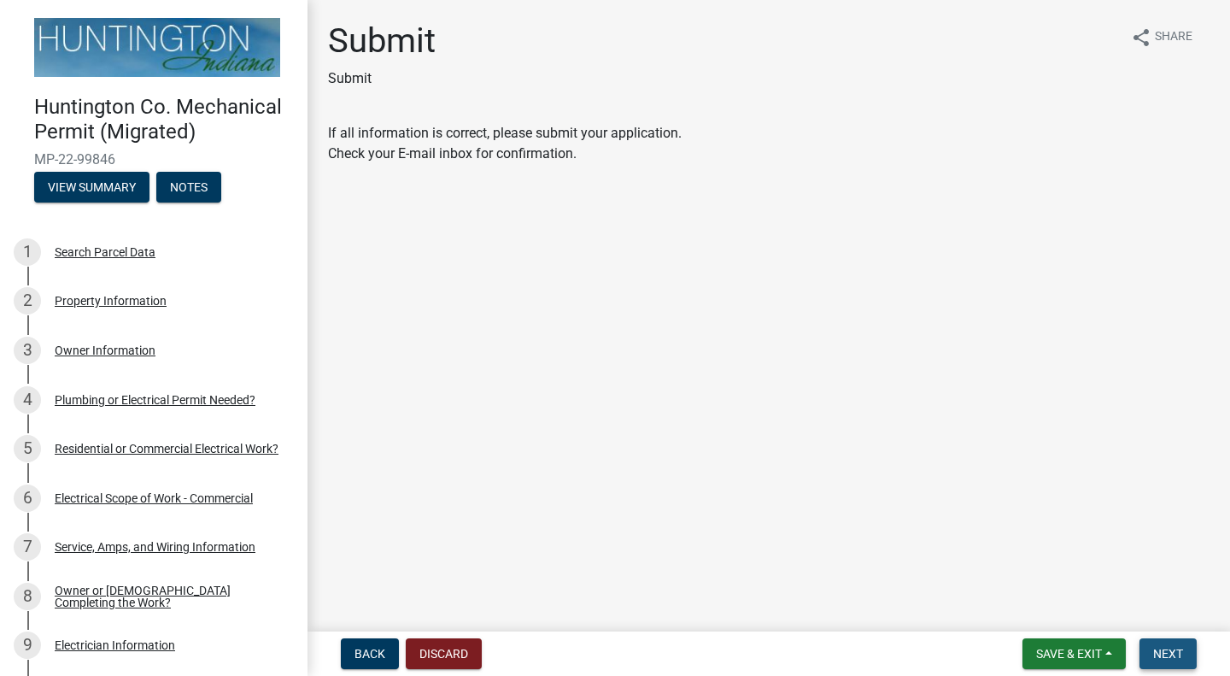
click at [1182, 655] on span "Next" at bounding box center [1168, 654] width 30 height 14
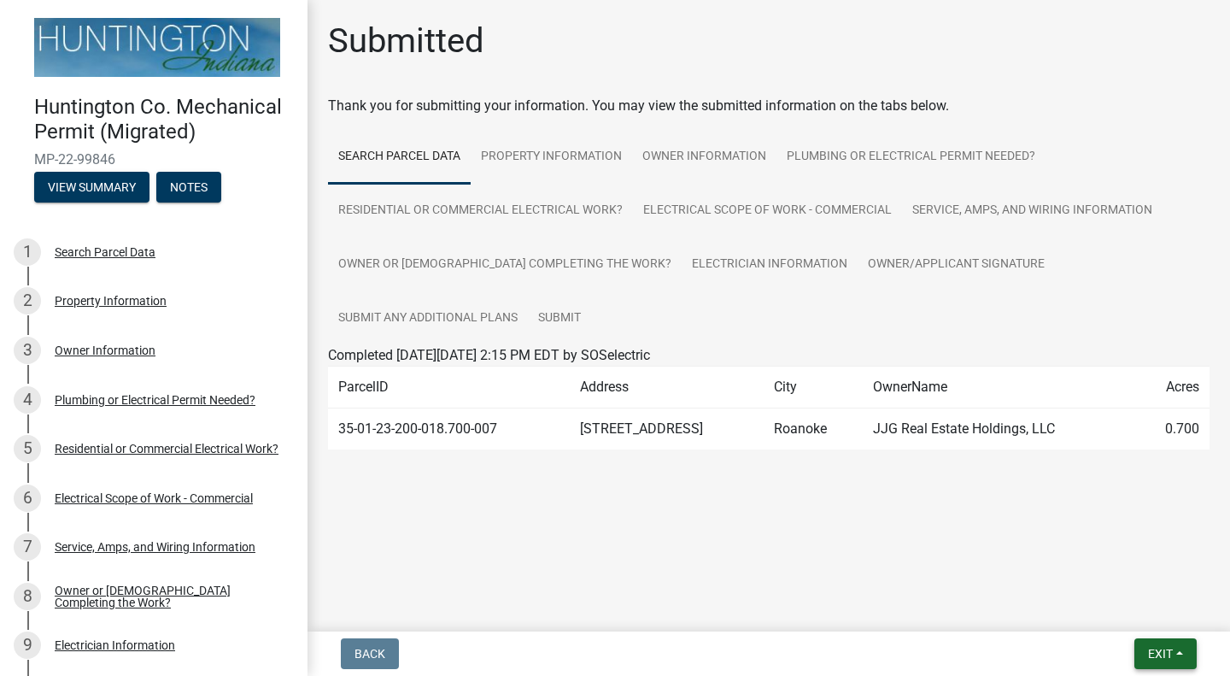
click at [1185, 658] on button "Exit" at bounding box center [1165, 653] width 62 height 31
click at [1117, 613] on button "Save & Exit" at bounding box center [1129, 609] width 137 height 41
